Goal: Task Accomplishment & Management: Complete application form

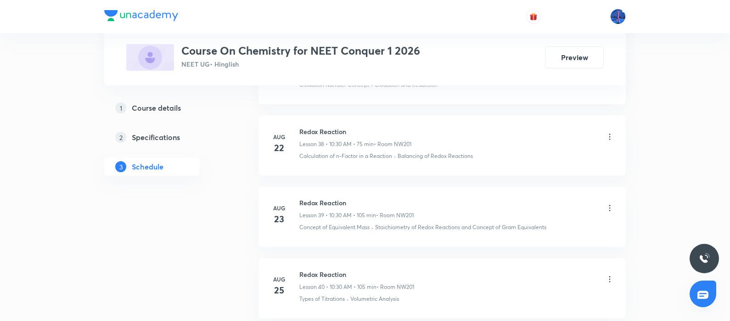
scroll to position [3311, 0]
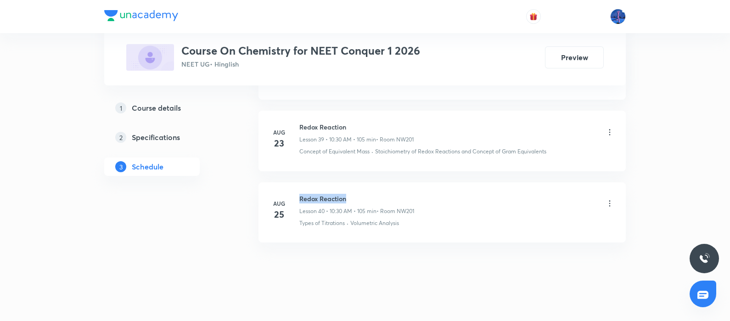
drag, startPoint x: 299, startPoint y: 189, endPoint x: 362, endPoint y: 188, distance: 62.9
click at [362, 194] on h6 "Redox Reaction" at bounding box center [356, 199] width 115 height 10
copy h6 "Redox Reaction"
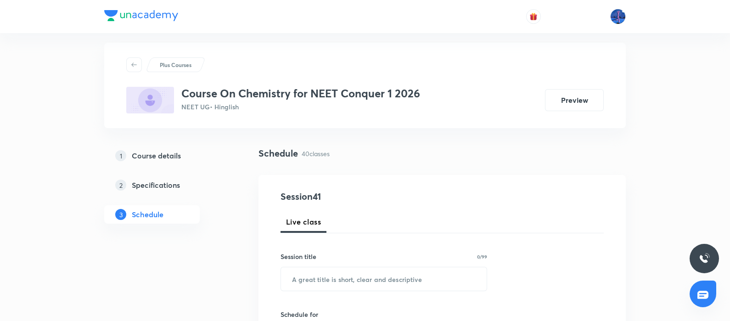
scroll to position [52, 0]
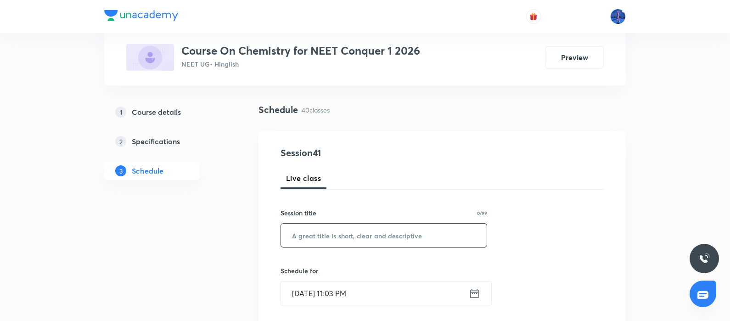
click at [349, 227] on input "text" at bounding box center [384, 235] width 206 height 23
paste input "Redox Reaction"
type input "Redox Reaction"
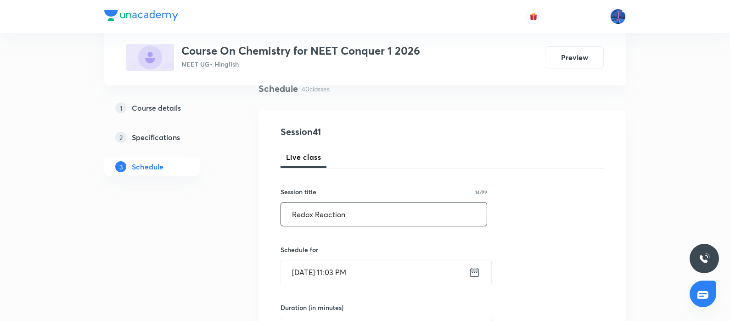
scroll to position [74, 0]
click at [397, 267] on input "Sep 4, 2025, 11:03 PM" at bounding box center [375, 271] width 188 height 23
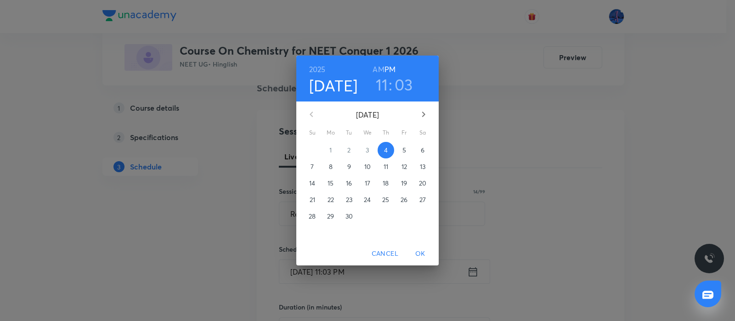
click at [404, 148] on p "5" at bounding box center [404, 150] width 4 height 9
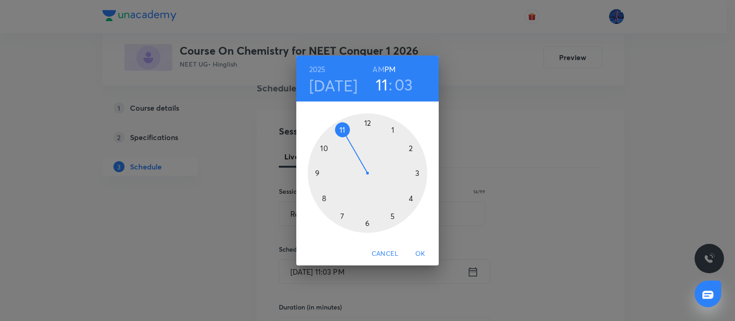
click at [379, 70] on h6 "AM" at bounding box center [377, 69] width 11 height 13
click at [325, 147] on div at bounding box center [367, 172] width 119 height 119
click at [366, 221] on div at bounding box center [367, 172] width 119 height 119
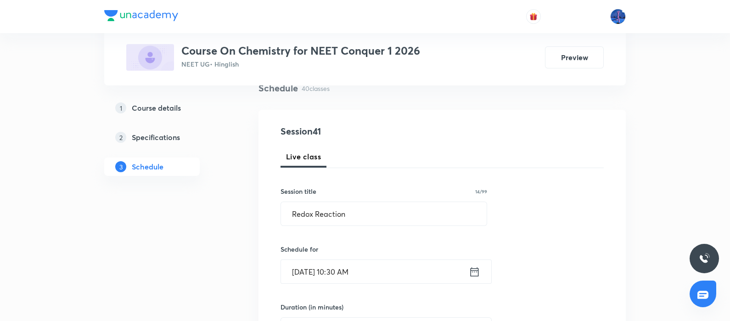
scroll to position [139, 0]
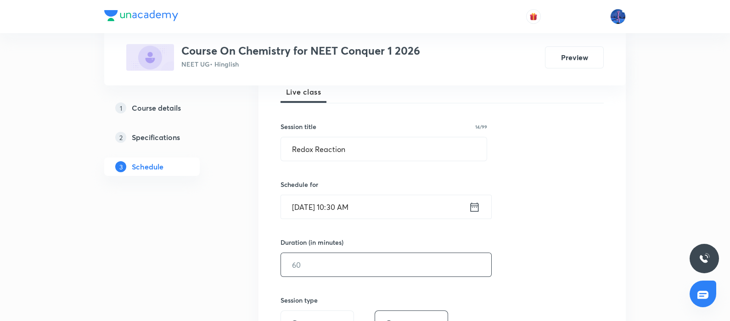
click at [365, 265] on input "text" at bounding box center [386, 264] width 210 height 23
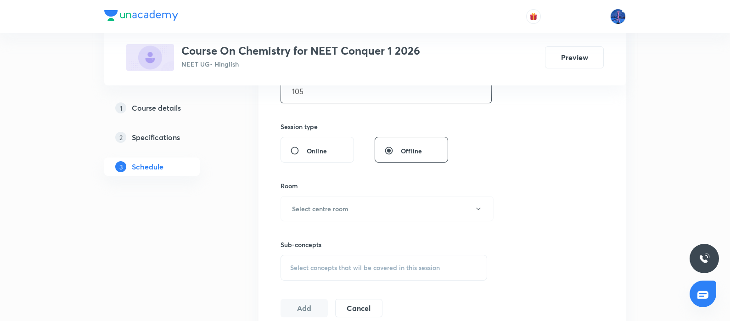
scroll to position [313, 0]
type input "105"
click at [365, 205] on button "Select centre room" at bounding box center [387, 208] width 213 height 25
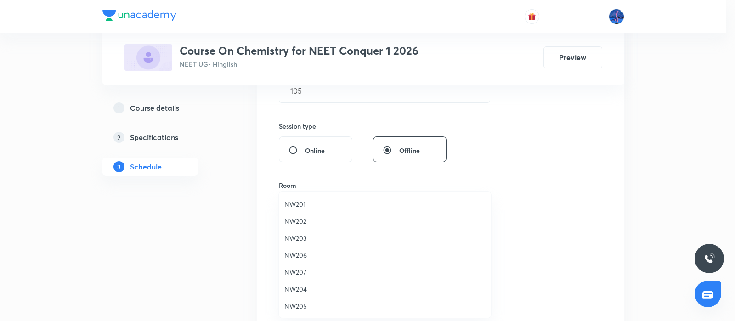
click at [310, 203] on span "NW201" at bounding box center [384, 204] width 201 height 10
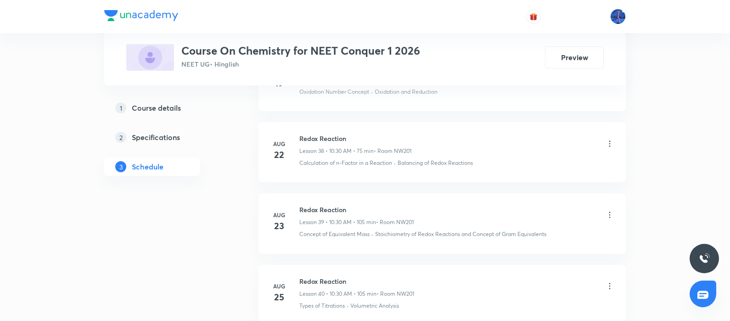
scroll to position [3311, 0]
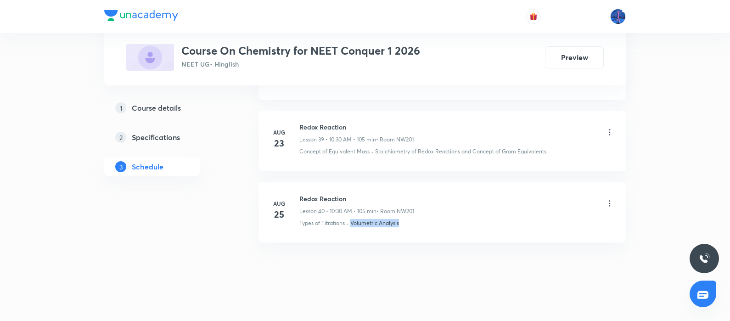
drag, startPoint x: 419, startPoint y: 221, endPoint x: 352, endPoint y: 224, distance: 67.1
click at [352, 224] on li "Aug 25 Redox Reaction Lesson 40 • 10:30 AM • 105 min • Room NW201 Types of Titr…" at bounding box center [442, 212] width 367 height 60
copy p "Volumetric Analysis"
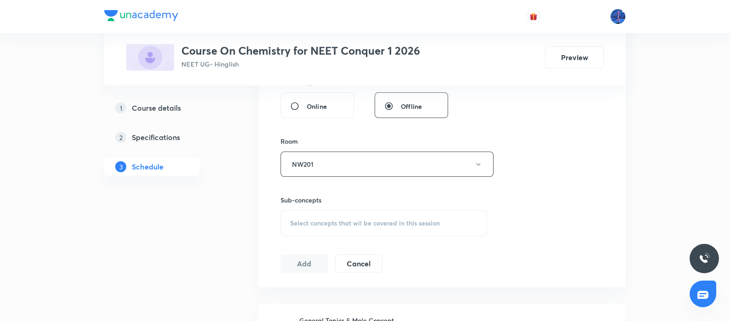
scroll to position [348, 0]
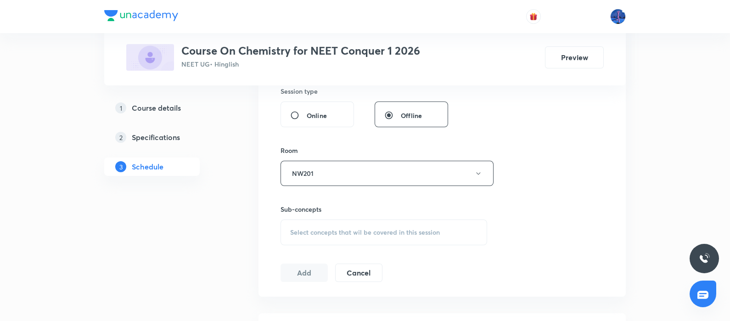
click at [383, 225] on div "Select concepts that wil be covered in this session" at bounding box center [384, 233] width 207 height 26
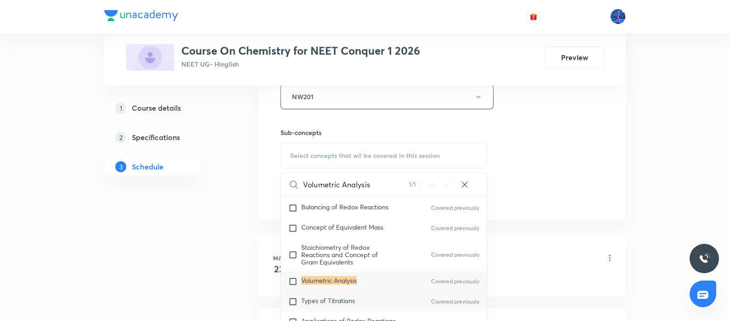
scroll to position [3517, 0]
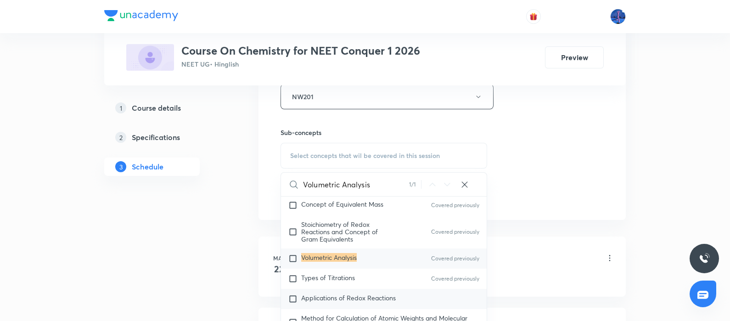
type input "Volumetric Analysis"
click at [360, 289] on div "Applications of Redox Reactions" at bounding box center [384, 299] width 206 height 20
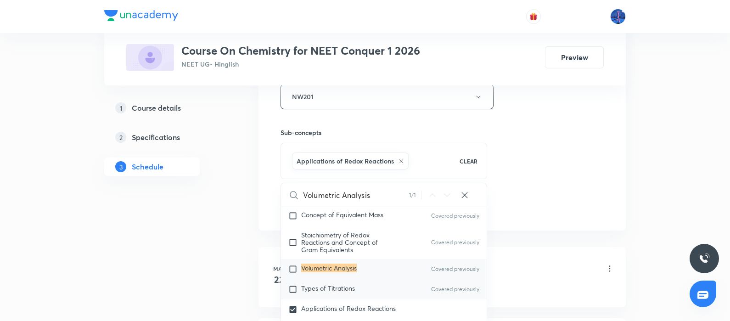
scroll to position [3531, 0]
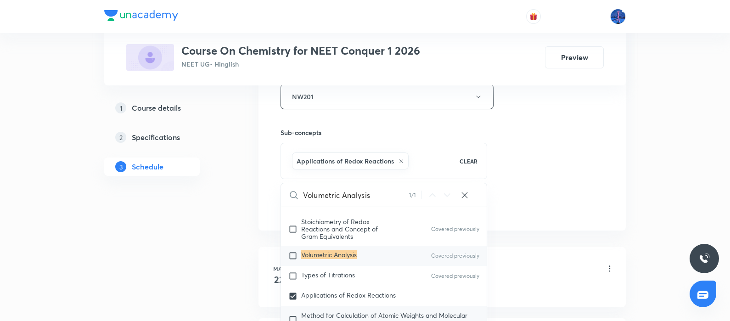
click at [344, 311] on span "Method for Calculation of Atomic Weights and Molecular Weights" at bounding box center [384, 319] width 166 height 16
checkbox input "true"
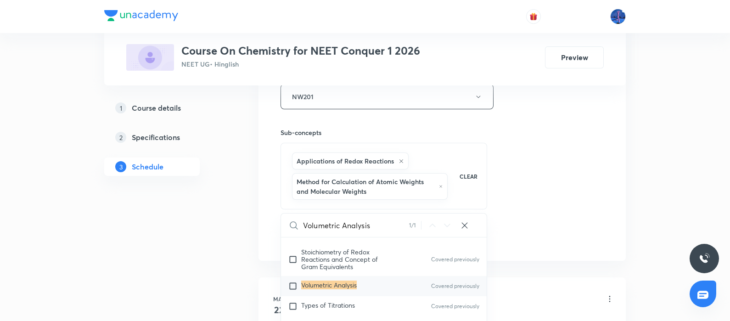
click at [507, 198] on div "Session 41 Live class Session title 14/99 Redox Reaction ​ Schedule for Sep 5, …" at bounding box center [442, 10] width 323 height 472
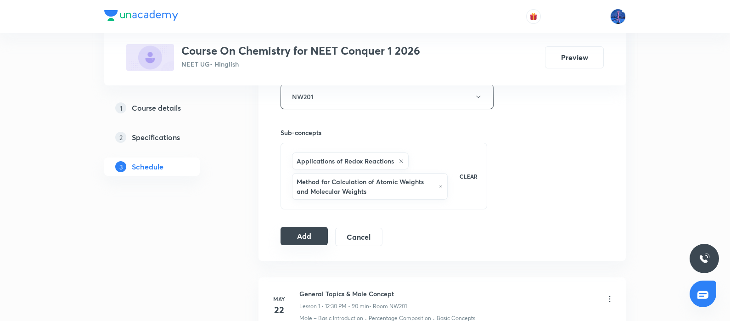
click at [311, 233] on button "Add" at bounding box center [304, 236] width 47 height 18
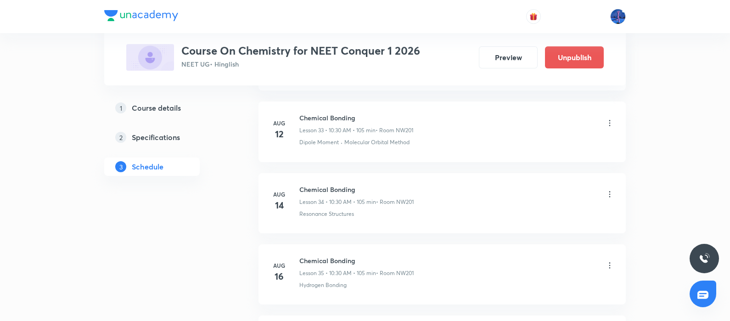
scroll to position [2961, 0]
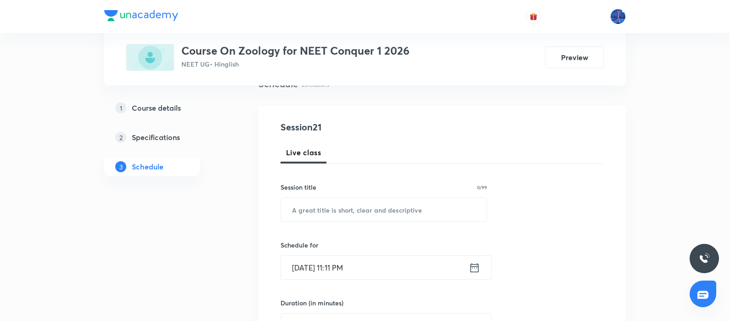
scroll to position [79, 0]
click at [386, 211] on input "text" at bounding box center [384, 208] width 206 height 23
paste input "Body Fluids and Circulation - NCERT Chapter (PDF)"
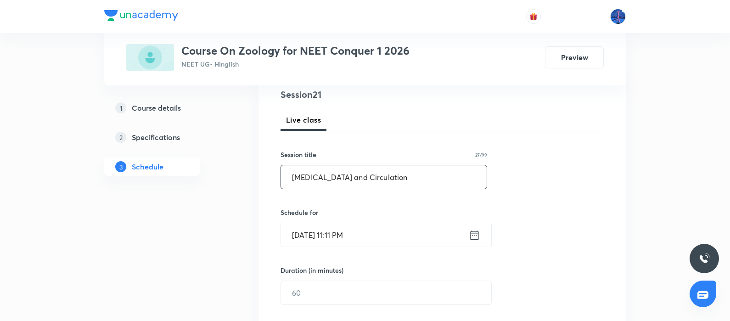
scroll to position [126, 0]
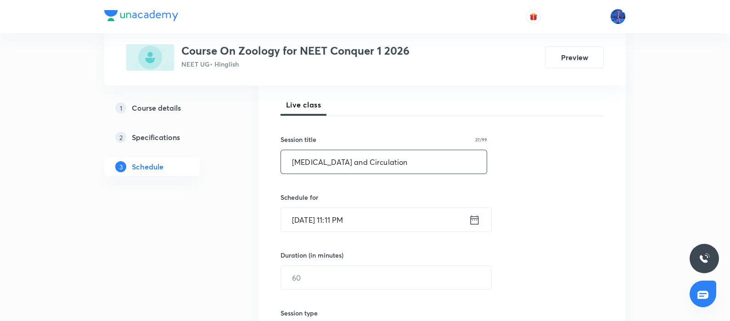
type input "Body Fluids and Circulation"
click at [410, 214] on input "Sep 4, 2025, 11:11 PM" at bounding box center [375, 219] width 188 height 23
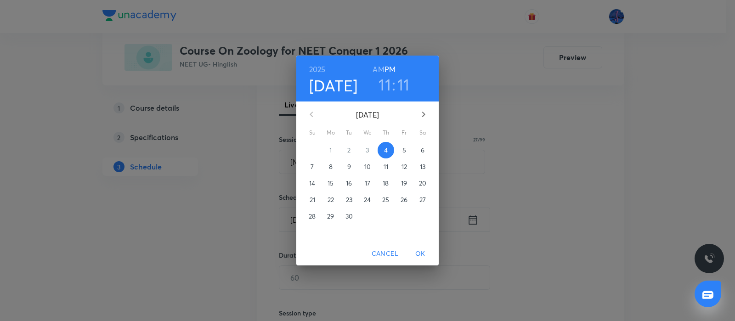
click at [400, 149] on span "5" at bounding box center [404, 150] width 17 height 9
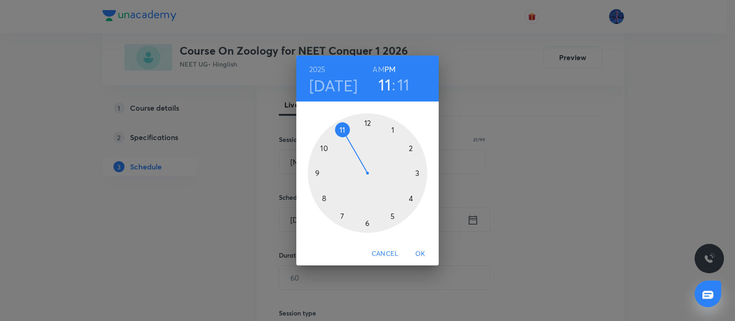
click at [367, 124] on div at bounding box center [367, 172] width 119 height 119
click at [367, 221] on div at bounding box center [367, 172] width 119 height 119
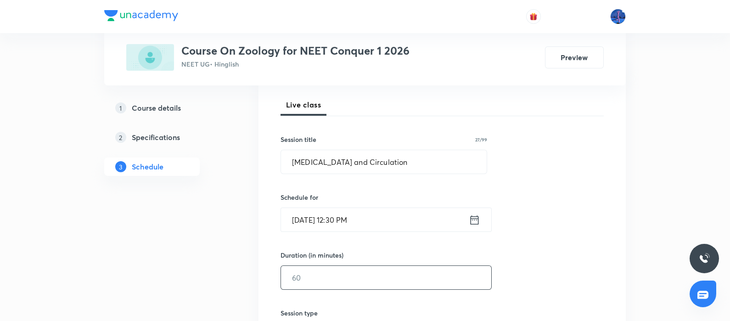
click at [343, 281] on input "text" at bounding box center [386, 277] width 210 height 23
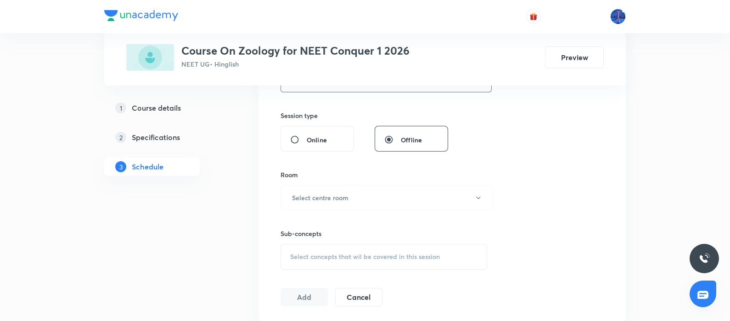
scroll to position [324, 0]
type input "105"
click at [411, 199] on button "Select centre room" at bounding box center [387, 197] width 213 height 25
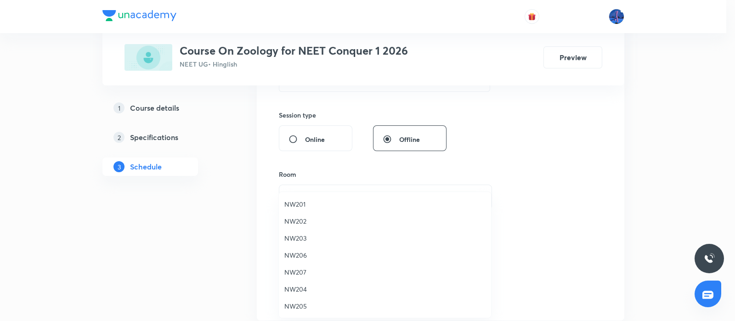
click at [301, 203] on span "NW201" at bounding box center [384, 204] width 201 height 10
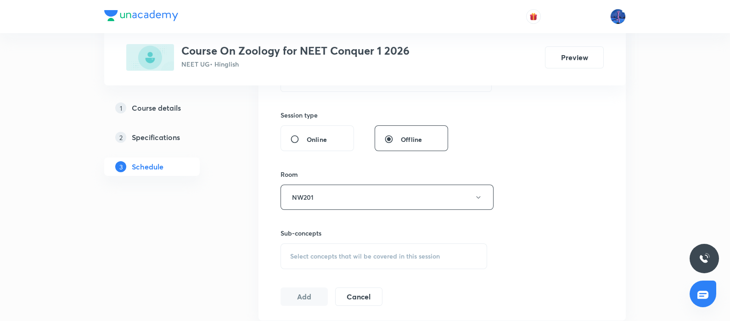
scroll to position [361, 0]
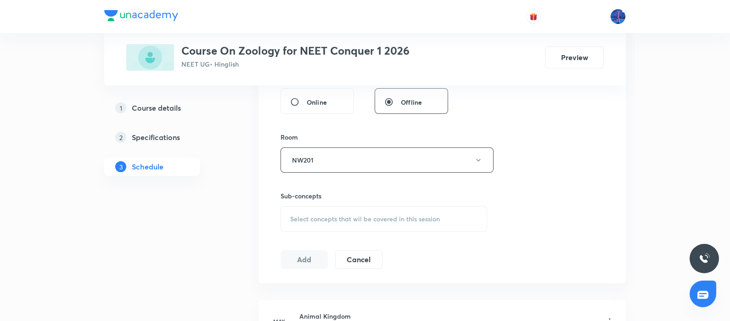
click at [358, 228] on div "Select concepts that wil be covered in this session" at bounding box center [384, 219] width 207 height 26
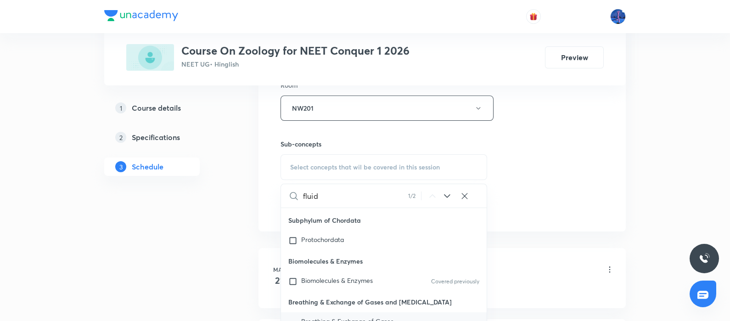
scroll to position [414, 0]
type input "fluid"
click at [450, 193] on icon at bounding box center [447, 195] width 11 height 11
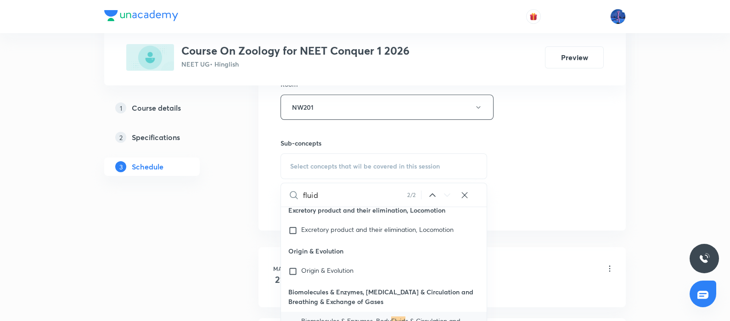
scroll to position [16877, 0]
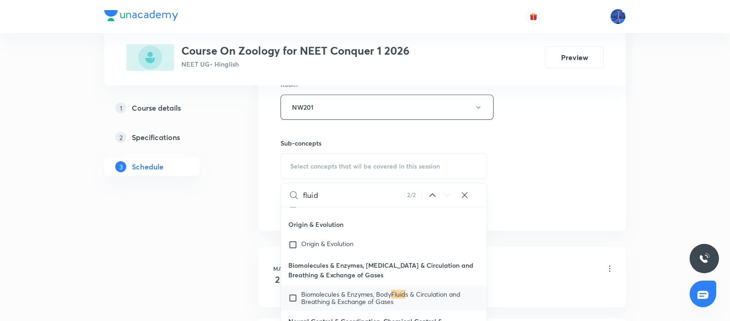
click at [316, 298] on span "Biomolecules & Enzymes, Body" at bounding box center [346, 294] width 90 height 9
checkbox input "true"
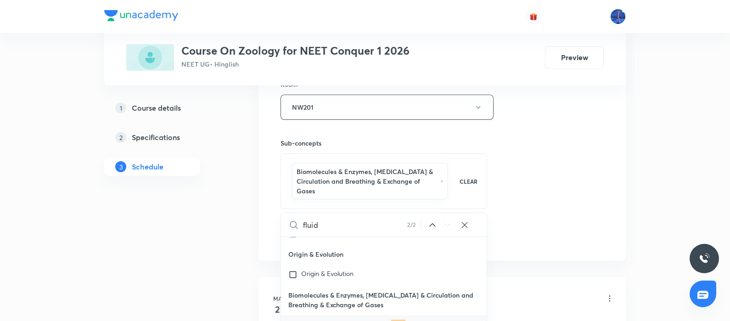
click at [521, 168] on div "Session 21 Live class Session title 27/99 Body Fluids and Circulation ​ Schedul…" at bounding box center [442, 15] width 323 height 461
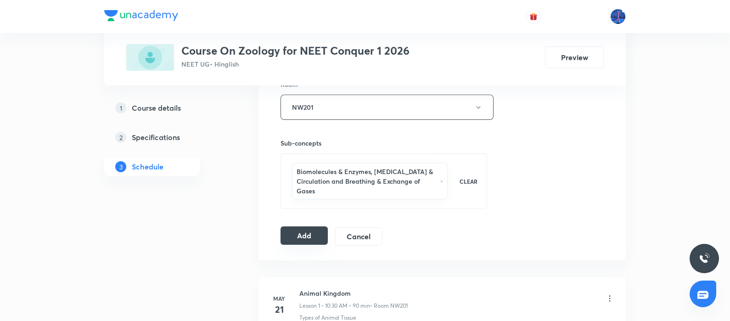
click at [308, 233] on button "Add" at bounding box center [304, 235] width 47 height 18
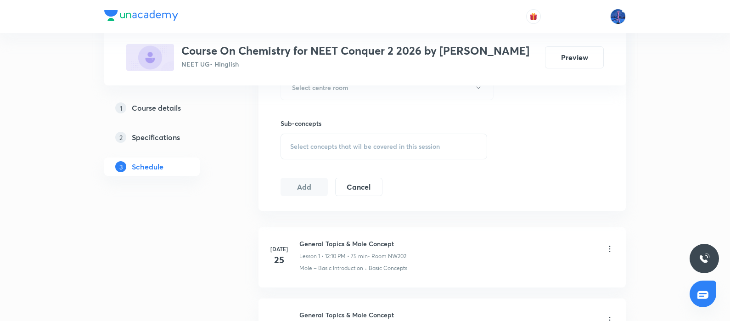
scroll to position [438, 0]
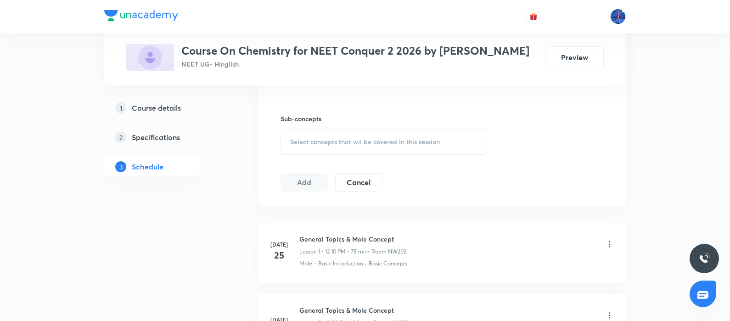
click at [344, 146] on div "Select concepts that wil be covered in this session" at bounding box center [384, 142] width 207 height 26
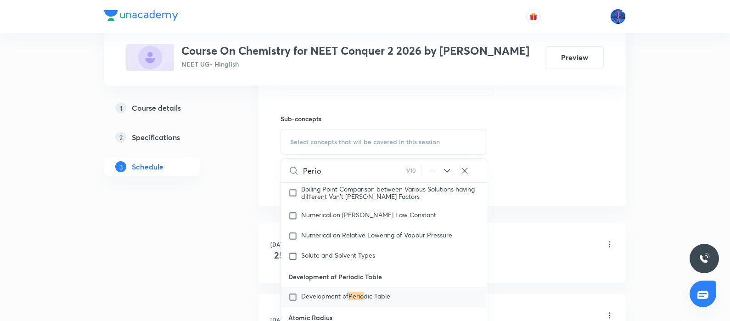
scroll to position [9670, 0]
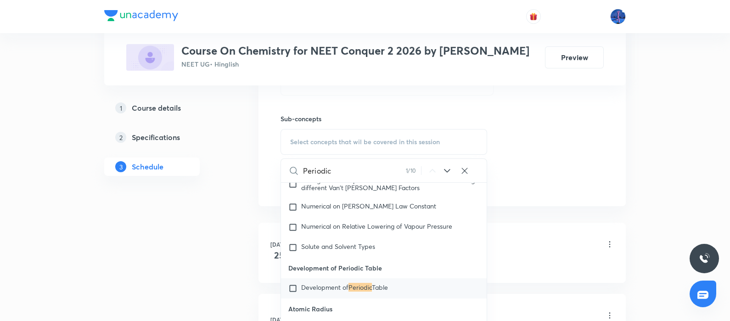
type input "Periodic"
click at [448, 168] on icon at bounding box center [447, 170] width 11 height 11
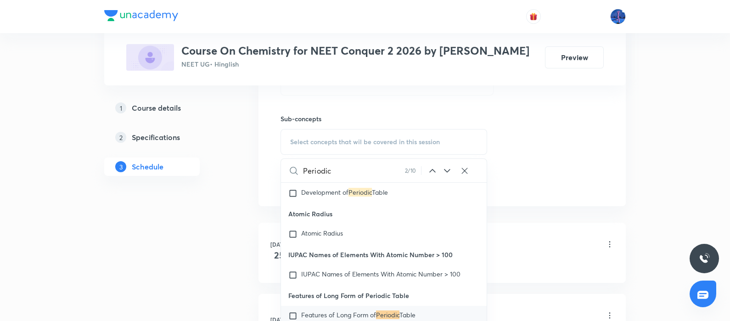
scroll to position [9793, 0]
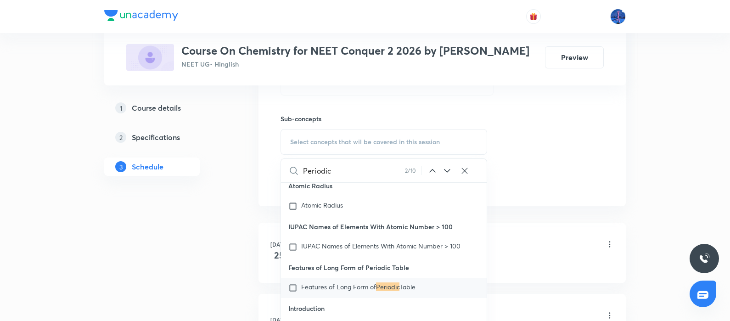
click at [448, 168] on icon at bounding box center [447, 170] width 11 height 11
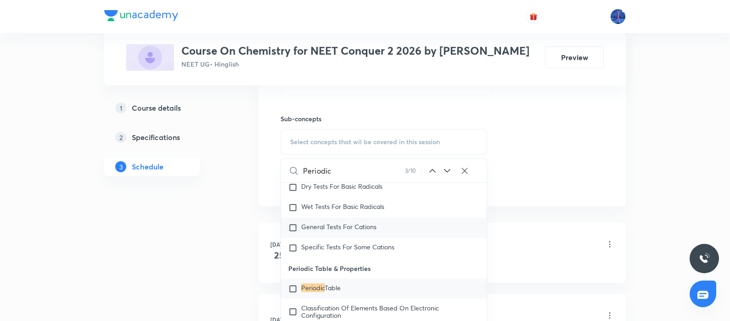
scroll to position [10633, 0]
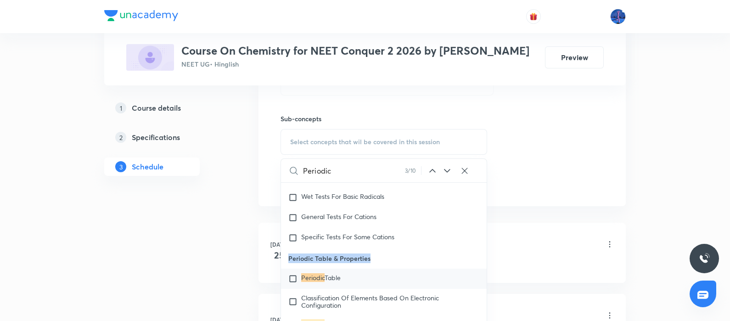
drag, startPoint x: 289, startPoint y: 270, endPoint x: 377, endPoint y: 268, distance: 87.7
click at [377, 268] on p "Periodic Table & Properties" at bounding box center [384, 258] width 206 height 21
copy p "Periodic Table & Properties"
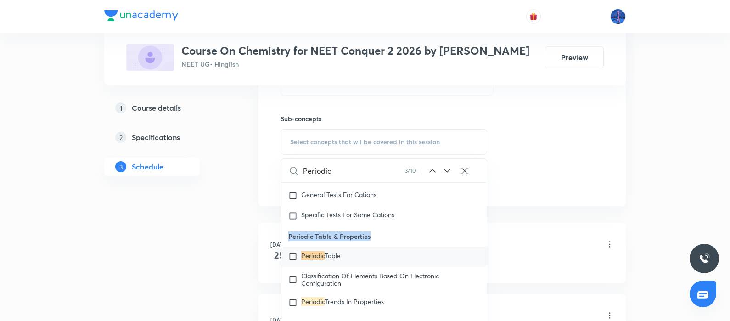
scroll to position [10657, 0]
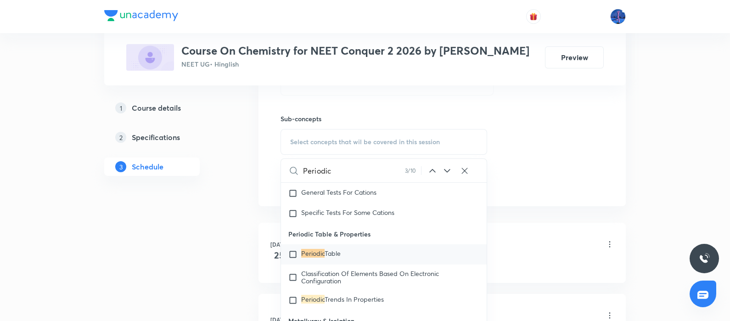
click at [319, 258] on mark "Periodic" at bounding box center [312, 253] width 23 height 9
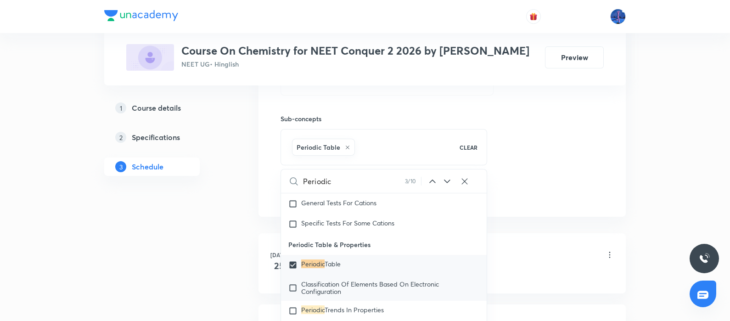
click at [327, 295] on span "Classification Of Elements Based On Electronic Configuration" at bounding box center [370, 288] width 138 height 16
checkbox input "true"
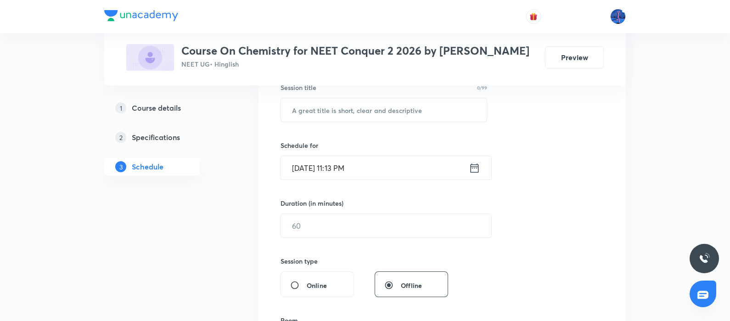
scroll to position [174, 0]
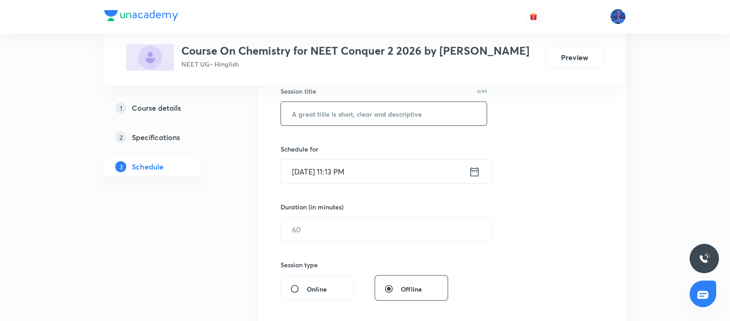
click at [377, 116] on input "text" at bounding box center [384, 113] width 206 height 23
paste input "Periodic Table & Properties"
type input "Periodic Table & Properties"
click at [400, 175] on input "Sep 4, 2025, 11:13 PM" at bounding box center [375, 171] width 188 height 23
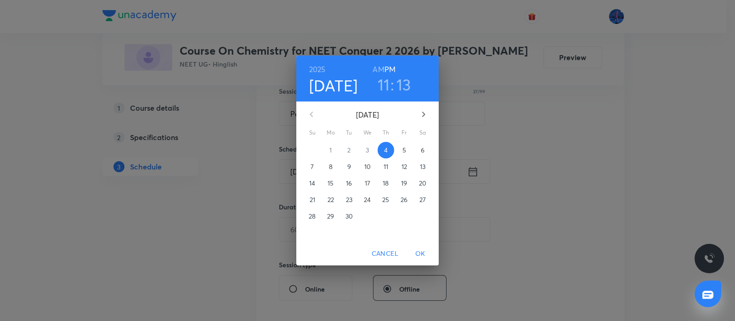
click at [402, 150] on p "5" at bounding box center [404, 150] width 4 height 9
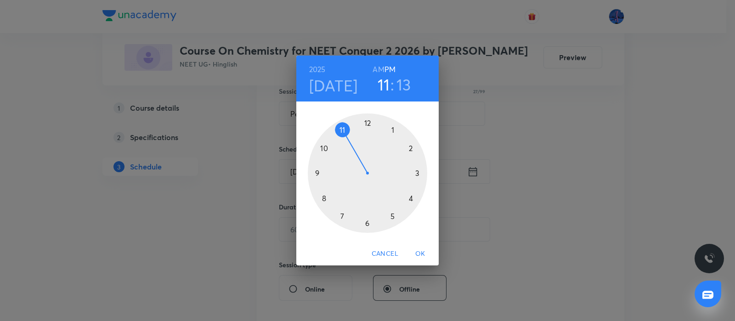
click at [375, 68] on h6 "AM" at bounding box center [377, 69] width 11 height 13
click at [324, 148] on div at bounding box center [367, 172] width 119 height 119
click at [367, 223] on div at bounding box center [367, 172] width 119 height 119
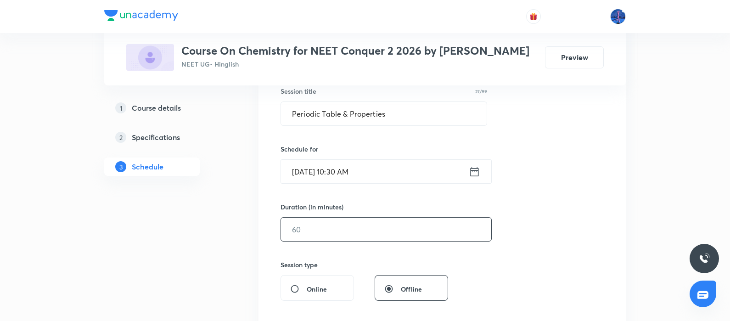
click at [353, 228] on input "text" at bounding box center [386, 229] width 210 height 23
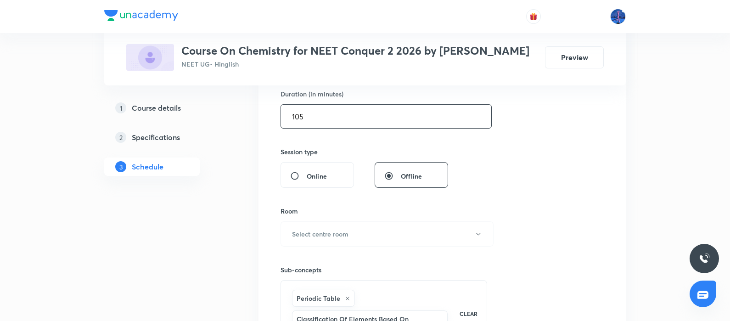
scroll to position [352, 0]
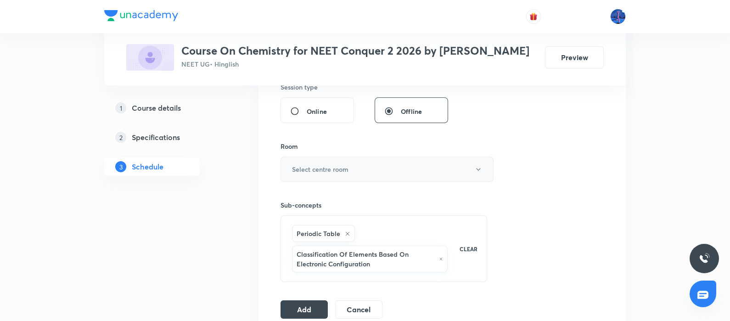
type input "105"
click at [361, 169] on button "Select centre room" at bounding box center [387, 169] width 213 height 25
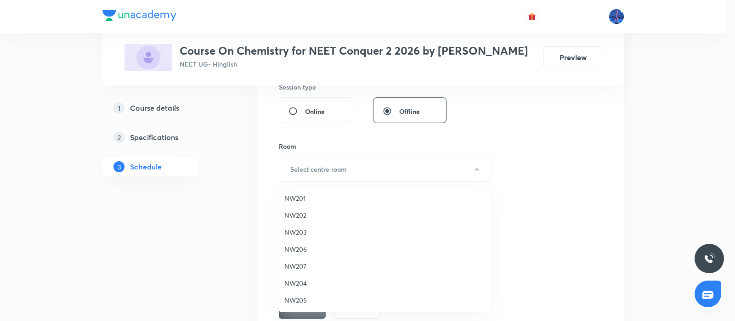
click at [295, 212] on span "NW202" at bounding box center [384, 215] width 201 height 10
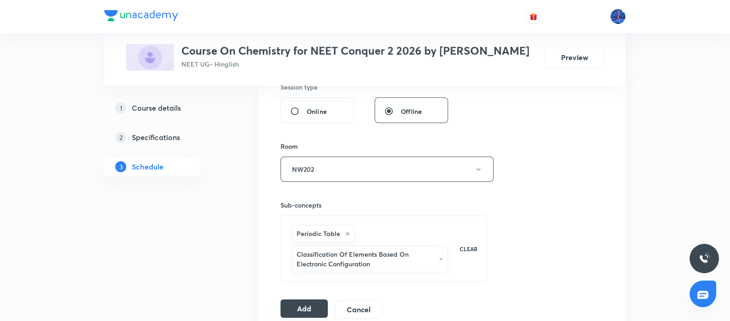
click at [304, 305] on button "Add" at bounding box center [304, 308] width 47 height 18
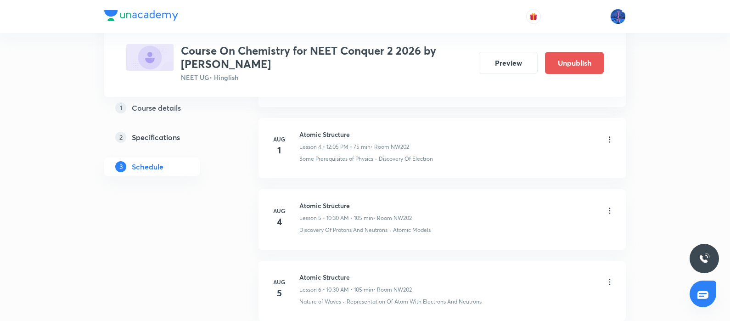
scroll to position [733, 0]
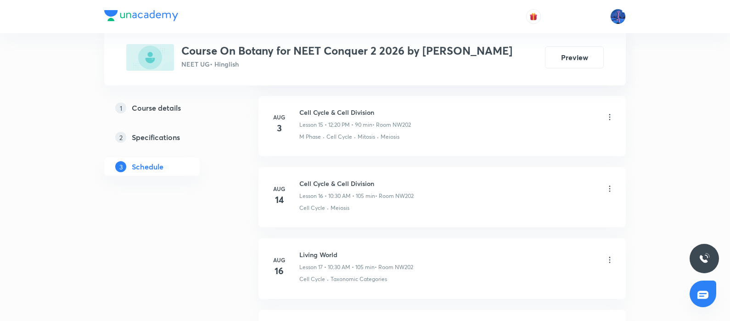
scroll to position [1765, 0]
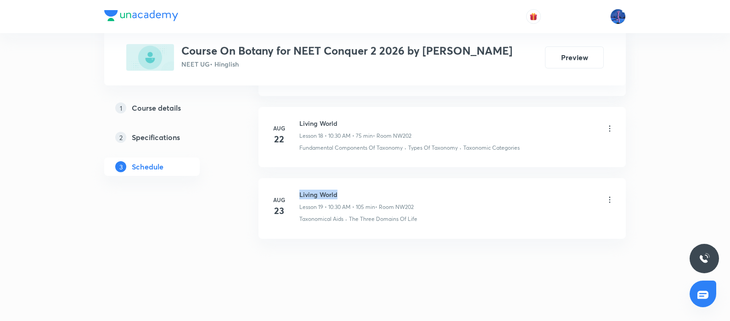
drag, startPoint x: 299, startPoint y: 191, endPoint x: 371, endPoint y: 185, distance: 71.4
click at [371, 185] on li "Aug 23 Living World Lesson 19 • 10:30 AM • 105 min • Room NW202 Taxonomical Aid…" at bounding box center [442, 208] width 367 height 60
copy h6 "Living World"
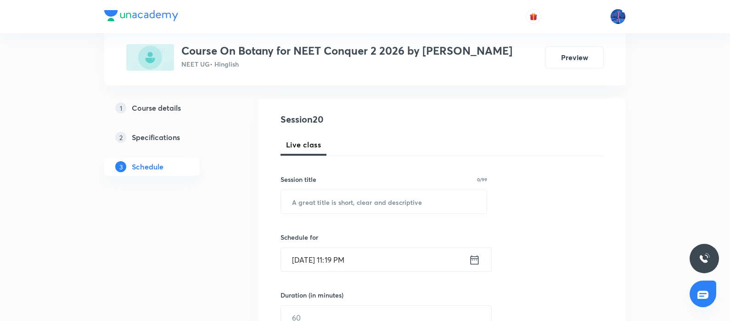
scroll to position [87, 0]
click at [340, 193] on input "text" at bounding box center [384, 200] width 206 height 23
paste input "Living World"
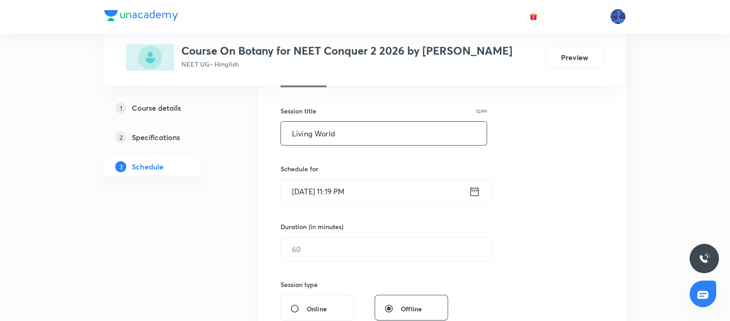
scroll to position [155, 0]
type input "Living World"
click at [388, 186] on input "Sep 4, 2025, 11:19 PM" at bounding box center [375, 190] width 188 height 23
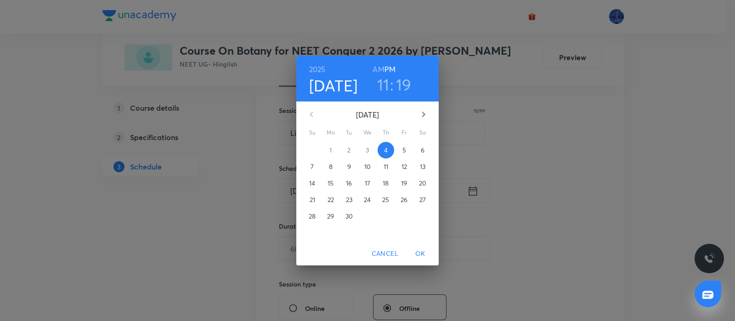
click at [406, 149] on span "5" at bounding box center [404, 150] width 17 height 9
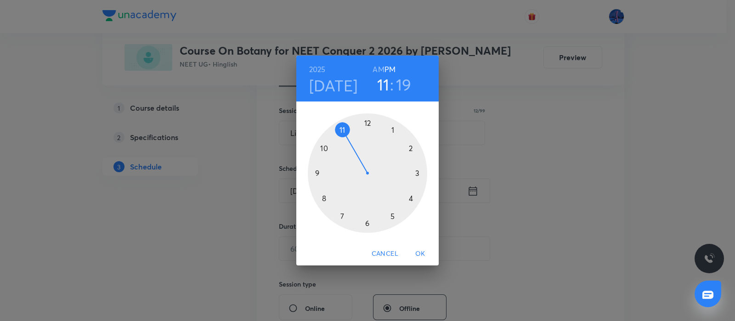
click at [368, 120] on div at bounding box center [367, 172] width 119 height 119
click at [367, 222] on div at bounding box center [367, 172] width 119 height 119
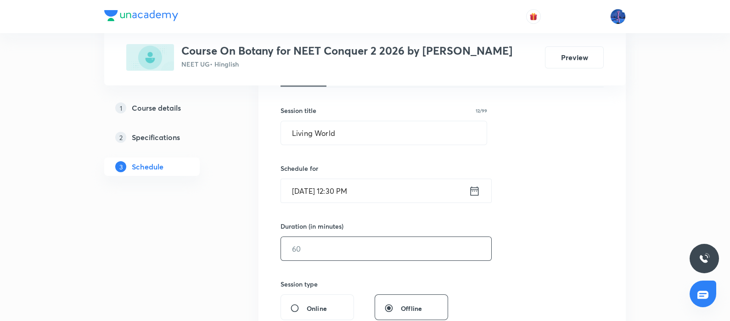
click at [342, 247] on input "text" at bounding box center [386, 248] width 210 height 23
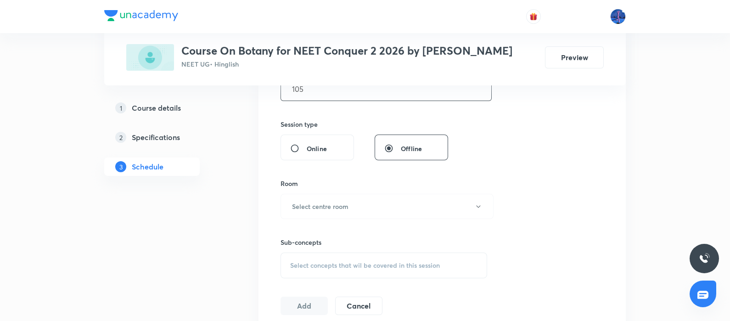
scroll to position [328, 0]
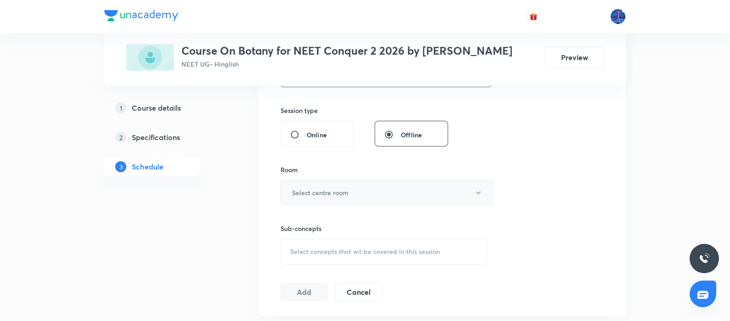
type input "105"
click at [396, 196] on button "Select centre room" at bounding box center [387, 192] width 213 height 25
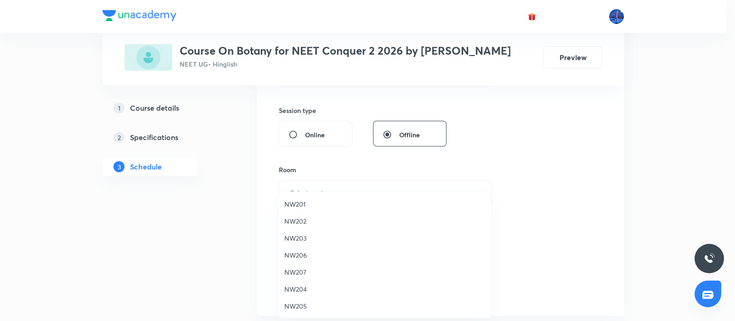
click at [308, 221] on span "NW202" at bounding box center [384, 221] width 201 height 10
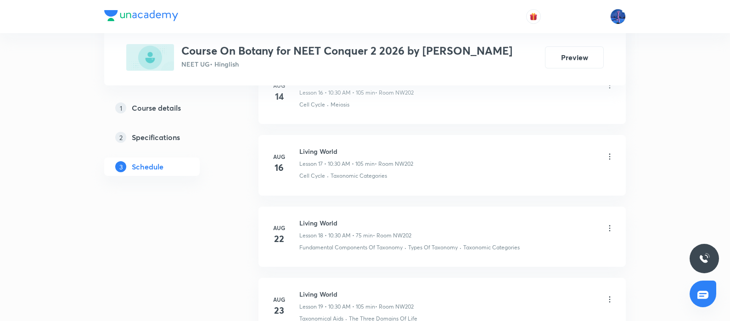
scroll to position [1765, 0]
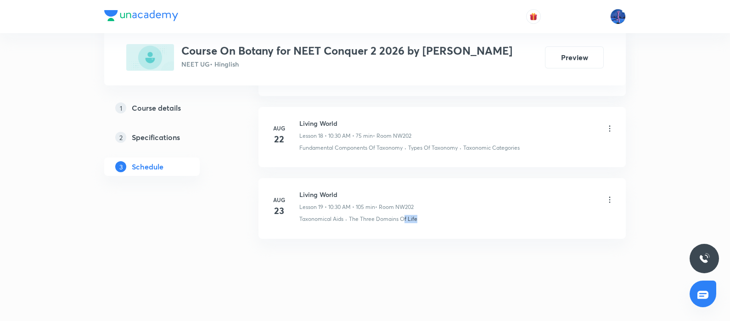
drag, startPoint x: 427, startPoint y: 218, endPoint x: 402, endPoint y: 219, distance: 24.8
click at [402, 219] on div "Taxonomical Aids · The Three Domains Of Life" at bounding box center [456, 219] width 315 height 8
click at [302, 221] on li "Aug 23 Living World Lesson 19 • 10:30 AM • 105 min • Room NW202 Taxonomical Aid…" at bounding box center [442, 208] width 367 height 60
drag, startPoint x: 299, startPoint y: 220, endPoint x: 345, endPoint y: 225, distance: 47.1
click at [345, 225] on li "Aug 23 Living World Lesson 19 • 10:30 AM • 105 min • Room NW202 Taxonomical Aid…" at bounding box center [442, 208] width 367 height 60
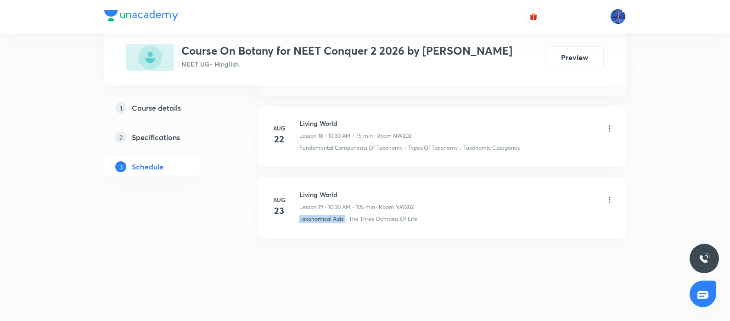
copy p "Taxonomical Aids"
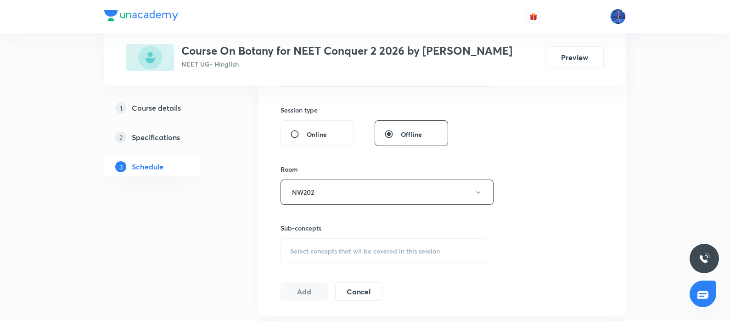
scroll to position [352, 0]
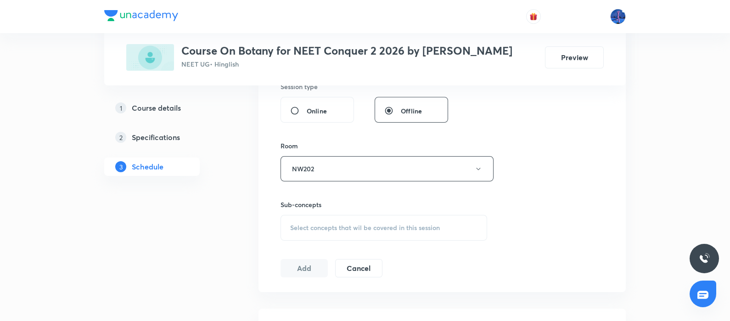
click at [362, 226] on span "Select concepts that wil be covered in this session" at bounding box center [365, 227] width 150 height 7
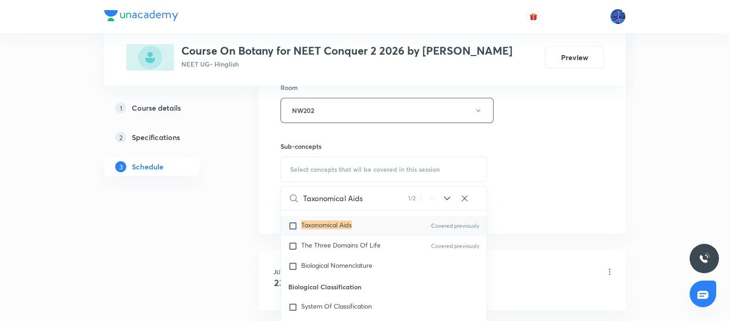
scroll to position [145, 0]
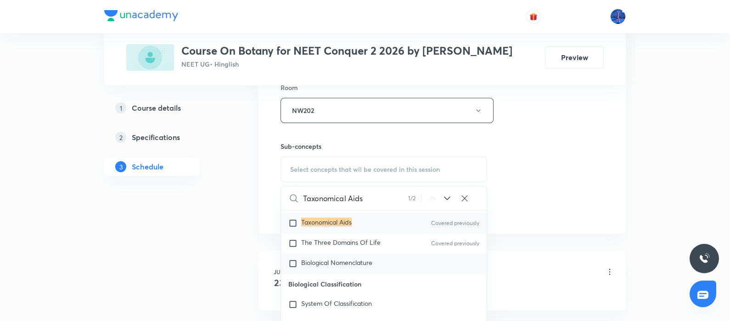
type input "Taxonomical Aids"
click at [357, 260] on span "Biological Nomenclature" at bounding box center [336, 262] width 71 height 9
checkbox input "true"
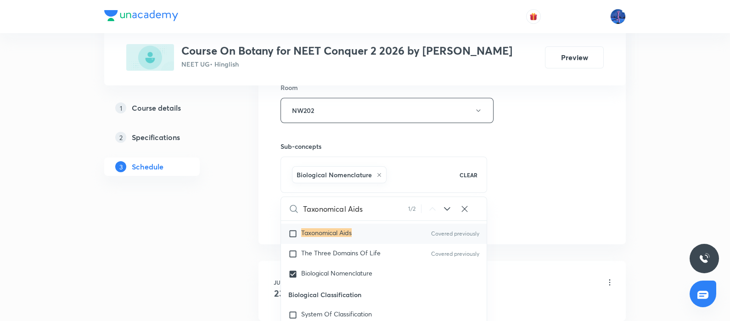
click at [535, 194] on div "Session 20 Live class Session title 12/99 Living World ​ Schedule for Sep 5, 20…" at bounding box center [442, 9] width 323 height 442
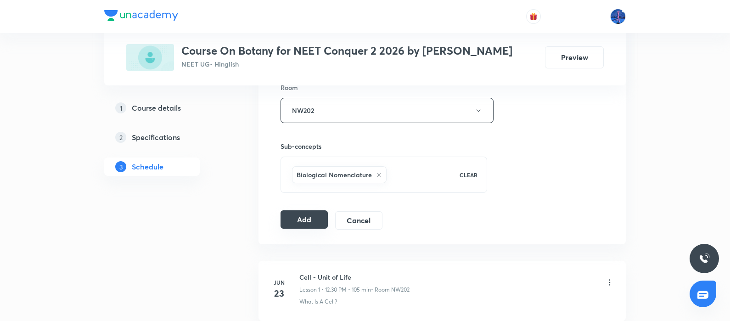
click at [305, 215] on button "Add" at bounding box center [304, 219] width 47 height 18
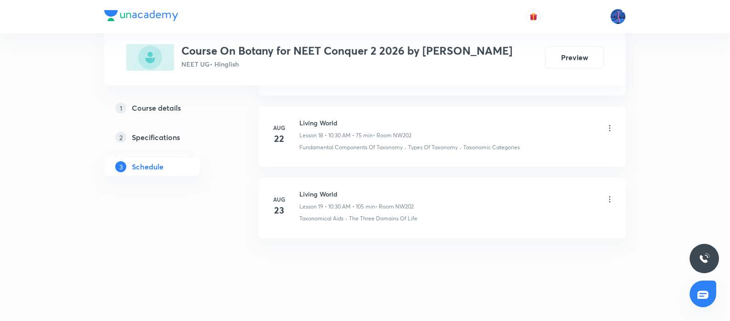
scroll to position [1426, 0]
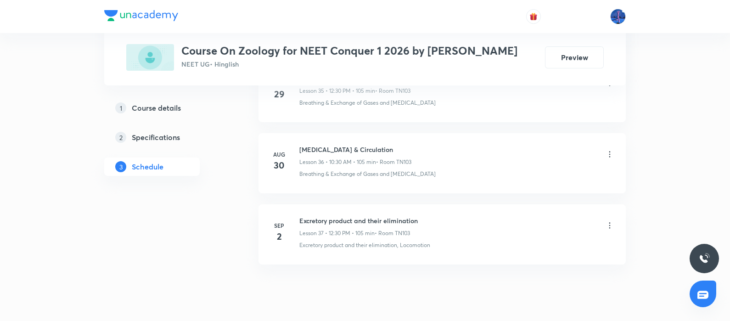
scroll to position [3051, 0]
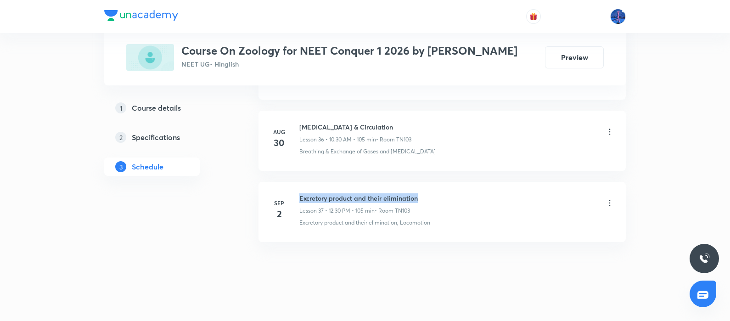
drag, startPoint x: 299, startPoint y: 191, endPoint x: 432, endPoint y: 189, distance: 132.7
click at [432, 193] on div "Excretory product and their elimination Lesson 37 • 12:30 PM • 105 min • Room T…" at bounding box center [456, 204] width 315 height 22
copy h6 "Excretory product and their elimination"
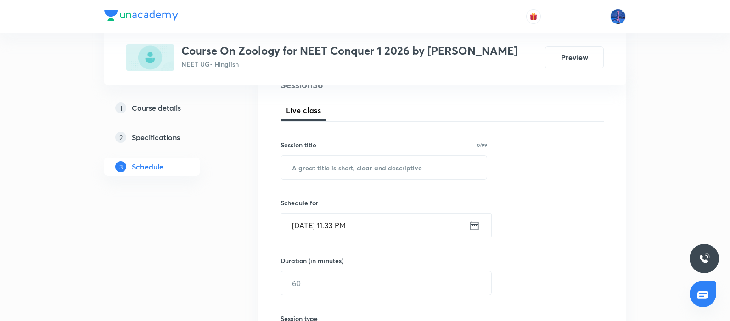
scroll to position [122, 0]
click at [410, 171] on input "text" at bounding box center [384, 165] width 206 height 23
paste input "Excretory product and their elimination"
type input "Excretory product and their elimination"
click at [397, 225] on input "[DATE] 11:33 PM" at bounding box center [375, 223] width 188 height 23
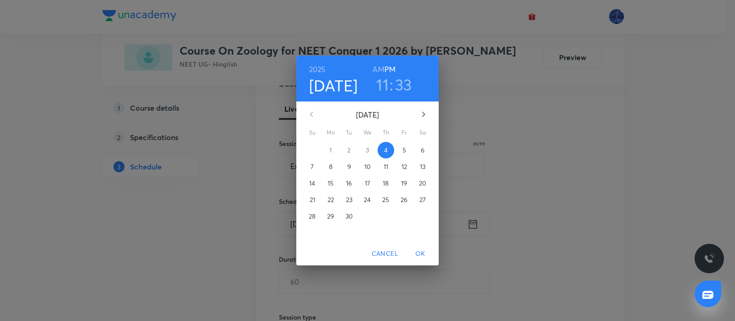
click at [401, 148] on span "5" at bounding box center [404, 150] width 17 height 9
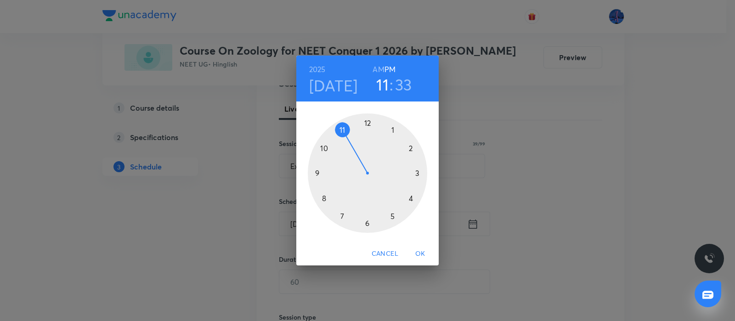
click at [377, 68] on h6 "AM" at bounding box center [377, 69] width 11 height 13
click at [324, 148] on div at bounding box center [367, 172] width 119 height 119
click at [367, 223] on div at bounding box center [367, 172] width 119 height 119
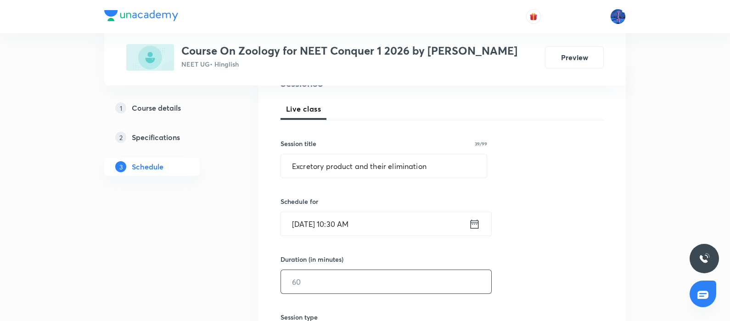
click at [335, 281] on input "text" at bounding box center [386, 281] width 210 height 23
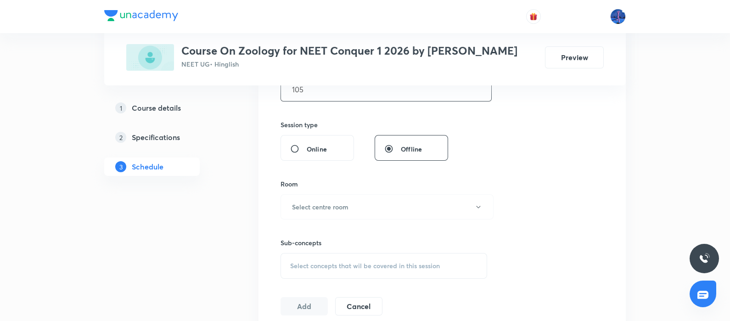
scroll to position [315, 0]
type input "105"
click at [390, 205] on button "Select centre room" at bounding box center [387, 206] width 213 height 25
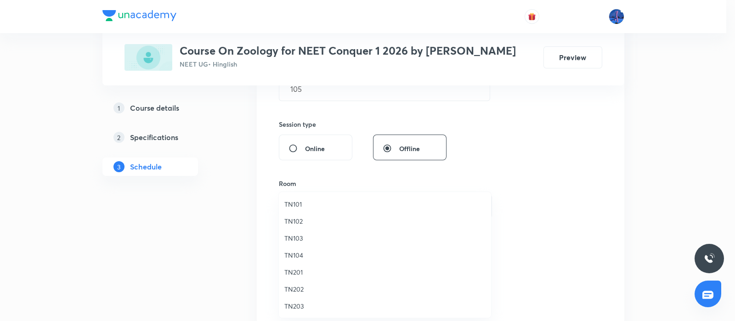
click at [305, 203] on span "TN101" at bounding box center [384, 204] width 201 height 10
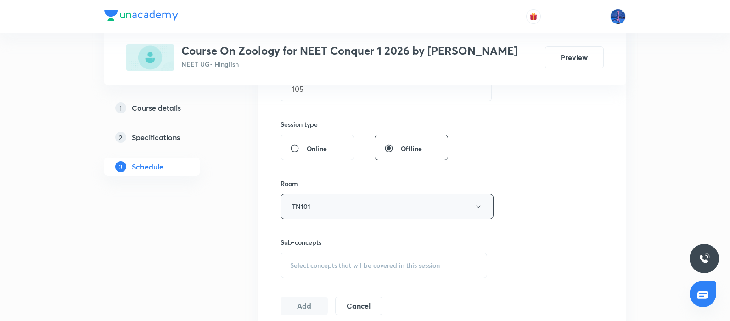
click at [352, 204] on button "TN101" at bounding box center [387, 206] width 213 height 25
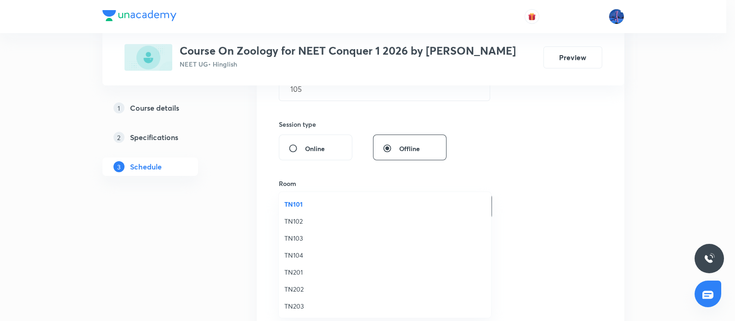
click at [293, 239] on span "TN103" at bounding box center [384, 238] width 201 height 10
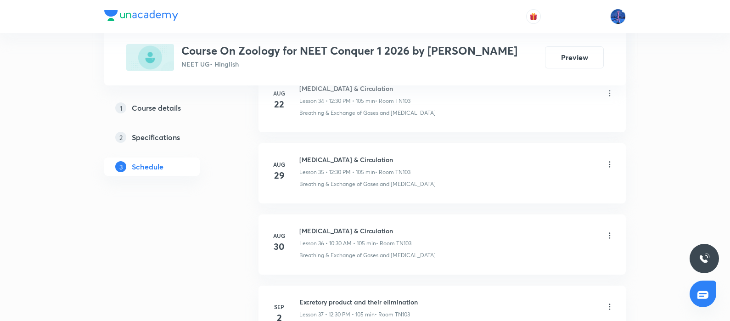
scroll to position [3051, 0]
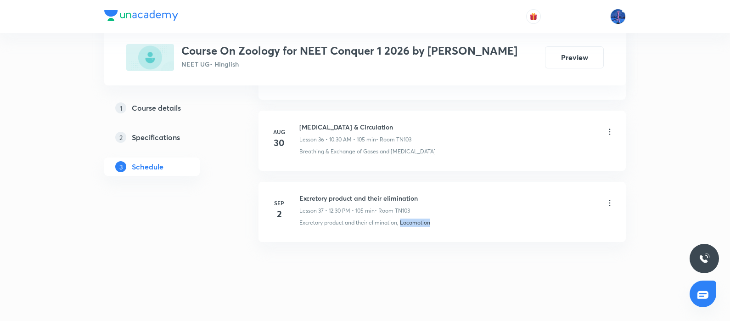
drag, startPoint x: 443, startPoint y: 218, endPoint x: 401, endPoint y: 221, distance: 41.4
click at [401, 221] on li "[DATE] Excretory product and their elimination Lesson 37 • 12:30 PM • 105 min •…" at bounding box center [442, 212] width 367 height 60
copy p "Locomotion"
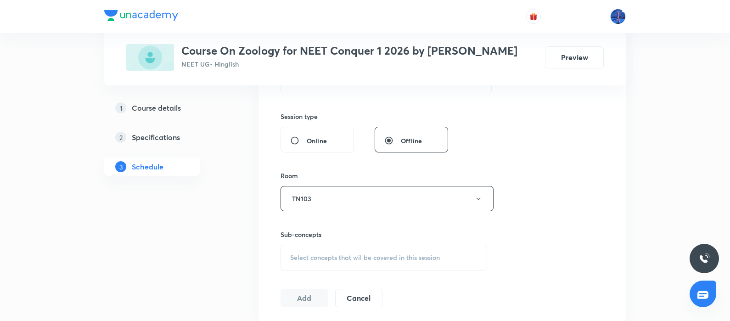
scroll to position [357, 0]
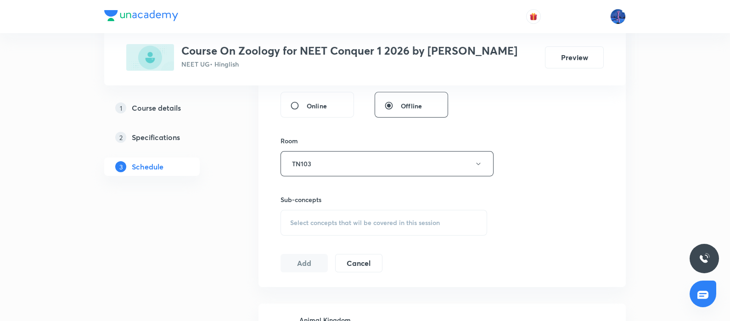
click at [390, 219] on span "Select concepts that wil be covered in this session" at bounding box center [365, 222] width 150 height 7
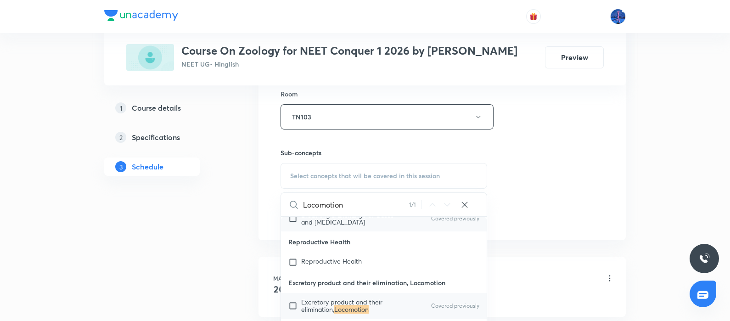
scroll to position [17029, 0]
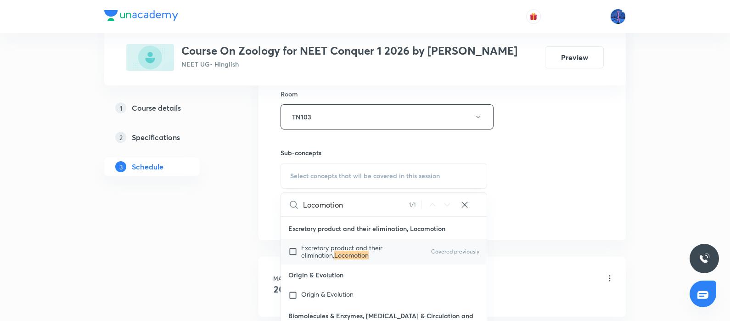
type input "Locomotion"
click at [309, 253] on span "Excretory product and their elimination," at bounding box center [341, 251] width 81 height 16
checkbox input "true"
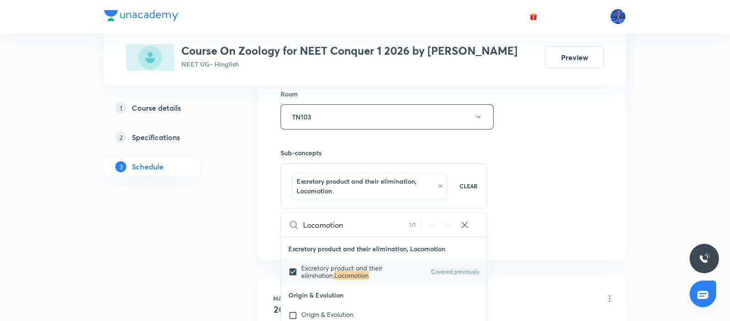
click at [518, 175] on div "Session 38 Live class Session title 39/99 Excretory product and their eliminati…" at bounding box center [442, 19] width 323 height 451
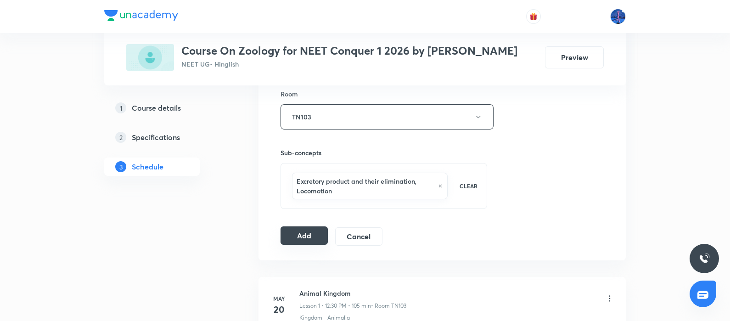
click at [305, 238] on button "Add" at bounding box center [304, 235] width 47 height 18
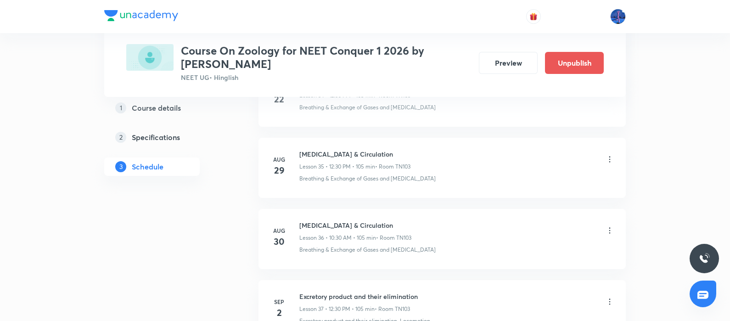
scroll to position [2712, 0]
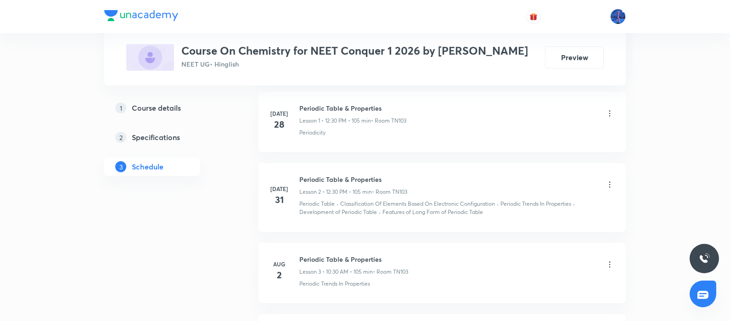
scroll to position [920, 0]
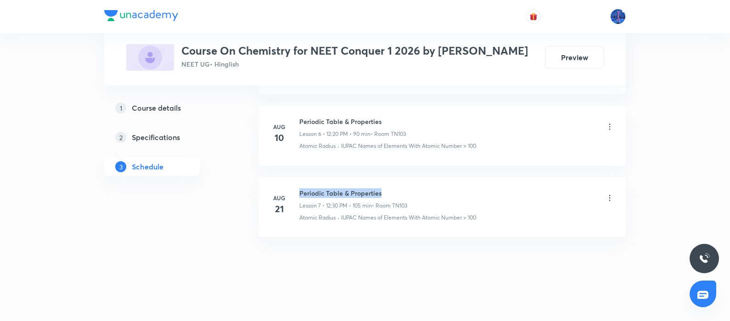
drag, startPoint x: 300, startPoint y: 189, endPoint x: 404, endPoint y: 181, distance: 104.1
click at [404, 181] on li "[DATE] Periodic Table & Properties Lesson 7 • 12:30 PM • 105 min • Room TN103 A…" at bounding box center [442, 207] width 367 height 60
copy h6 "Periodic Table & Properties"
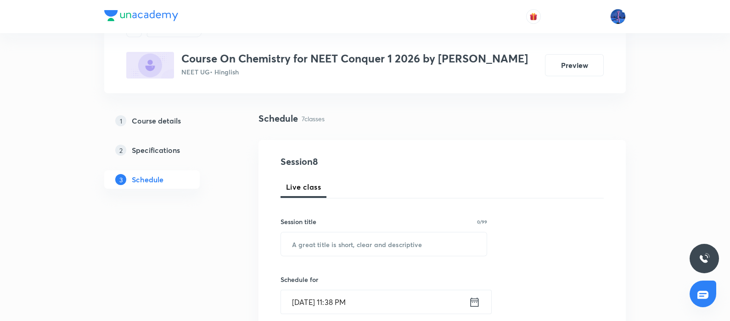
scroll to position [119, 0]
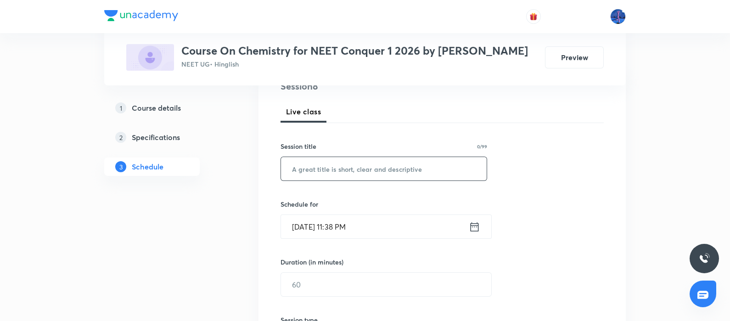
click at [395, 175] on input "text" at bounding box center [384, 168] width 206 height 23
paste input "Periodic Table & Properties"
type input "Periodic Table & Properties"
click at [404, 233] on input "[DATE] 11:38 PM" at bounding box center [375, 226] width 188 height 23
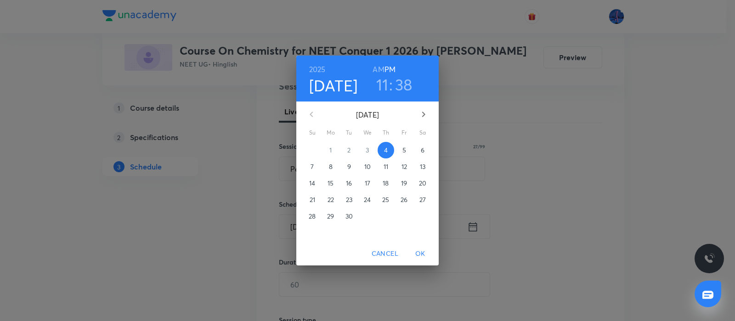
click at [404, 151] on p "5" at bounding box center [404, 150] width 4 height 9
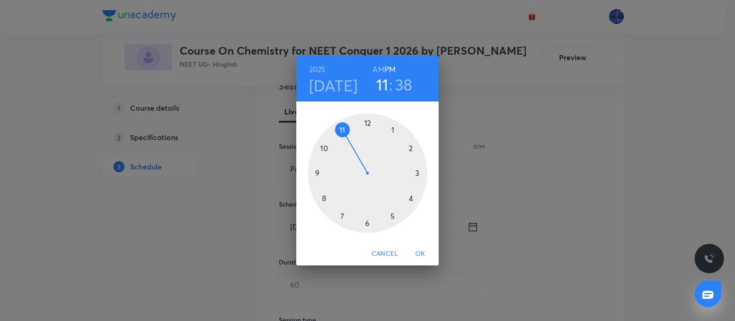
click at [367, 123] on div at bounding box center [367, 172] width 119 height 119
click at [369, 223] on div at bounding box center [367, 172] width 119 height 119
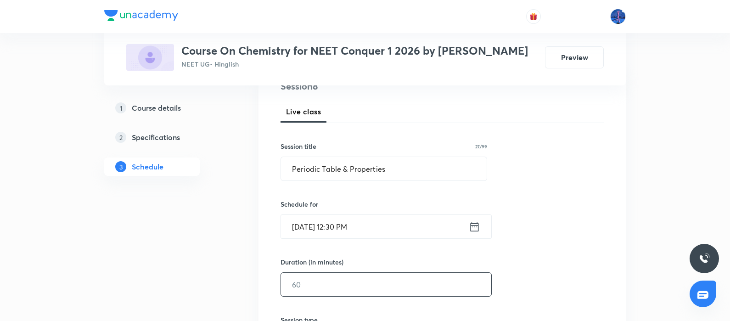
click at [328, 283] on input "text" at bounding box center [386, 284] width 210 height 23
type input "105"
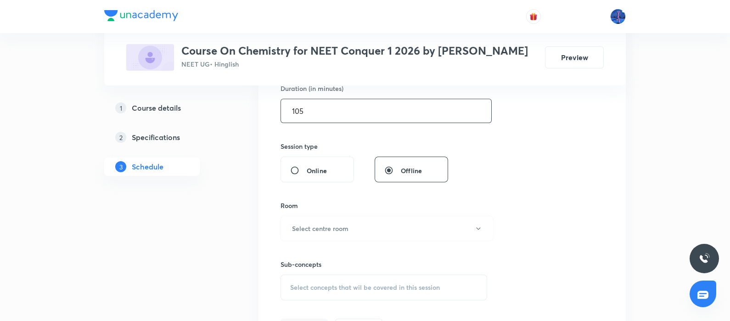
scroll to position [296, 0]
click at [399, 225] on button "Select centre room" at bounding box center [387, 225] width 213 height 25
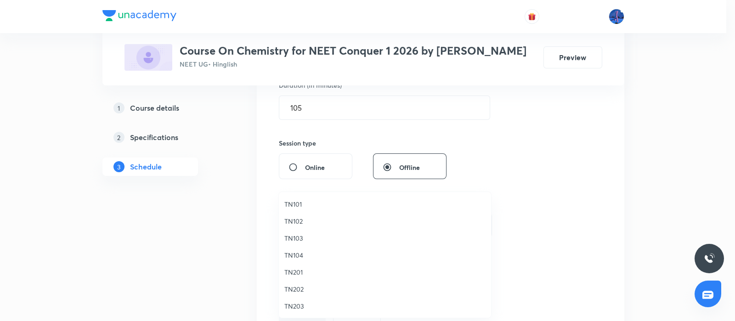
click at [301, 235] on span "TN103" at bounding box center [384, 238] width 201 height 10
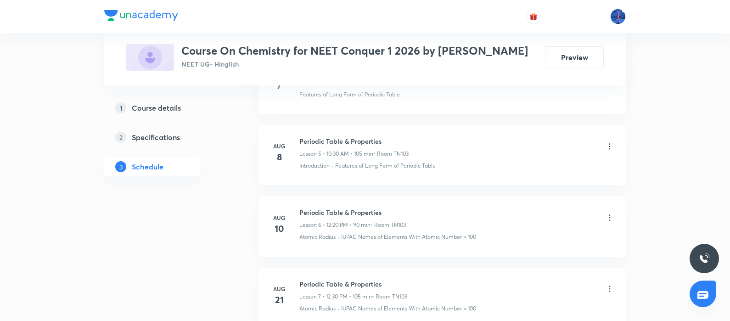
scroll to position [920, 0]
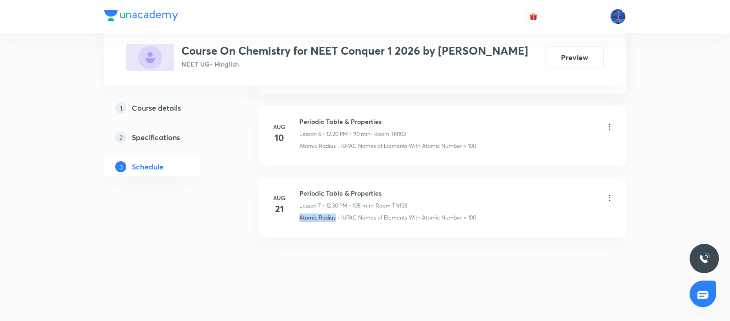
drag, startPoint x: 296, startPoint y: 222, endPoint x: 336, endPoint y: 227, distance: 40.2
click at [336, 227] on li "Aug 21 Periodic Table & Properties Lesson 7 • 12:30 PM • 105 min • Room TN103 A…" at bounding box center [442, 207] width 367 height 60
copy p "Atomic Radius"
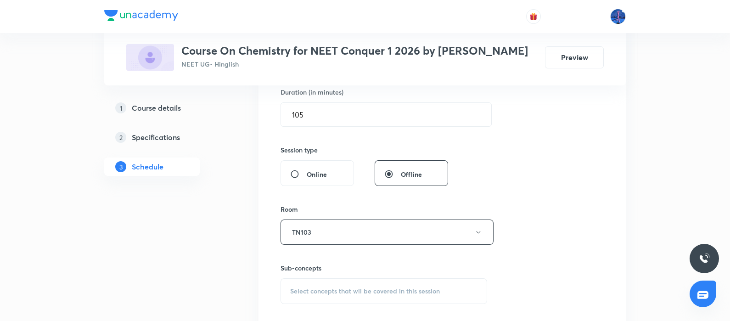
scroll to position [346, 0]
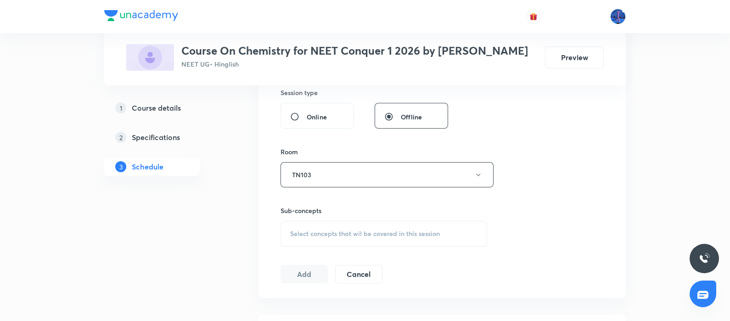
click at [368, 227] on div "Select concepts that wil be covered in this session" at bounding box center [384, 234] width 207 height 26
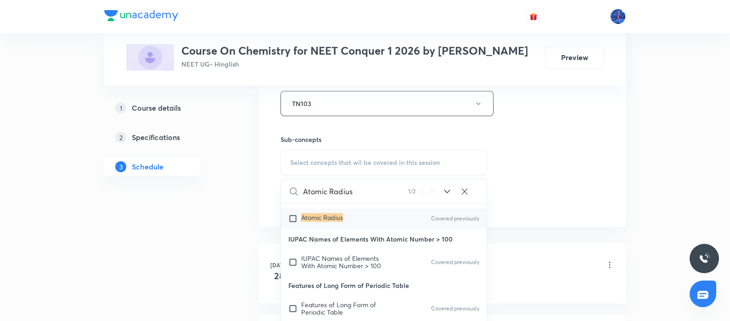
scroll to position [9737, 0]
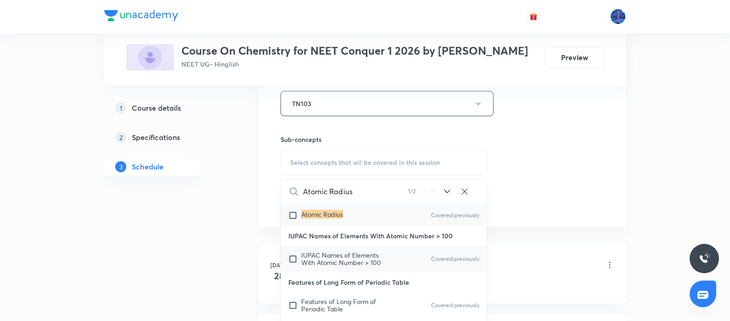
type input "Atomic Radius"
click at [308, 267] on span "IUPAC Names of Elements With Atomic Number > 100" at bounding box center [341, 259] width 80 height 16
checkbox input "true"
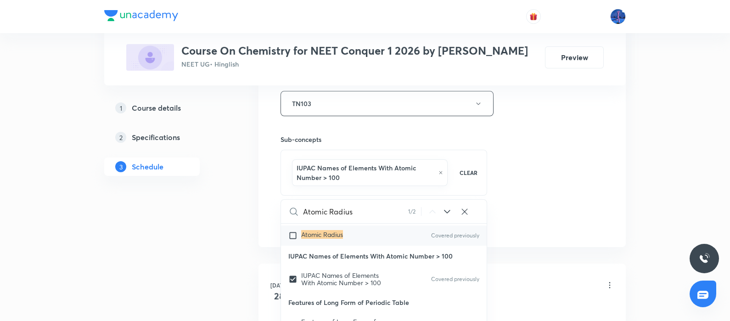
click at [316, 239] on mark "Atomic Radius" at bounding box center [322, 234] width 42 height 9
checkbox input "true"
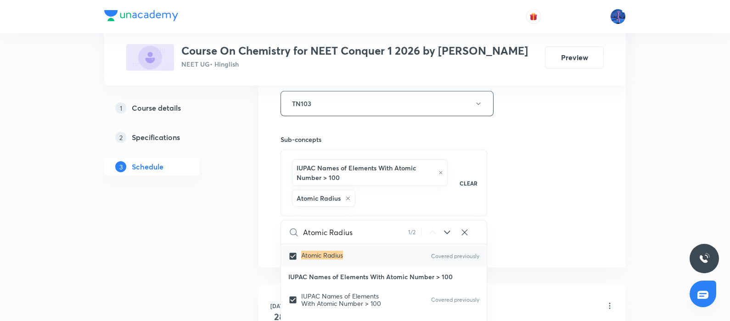
click at [549, 185] on div "Session 8 Live class Session title 27/99 Periodic Table & Properties ​ Schedule…" at bounding box center [442, 17] width 323 height 472
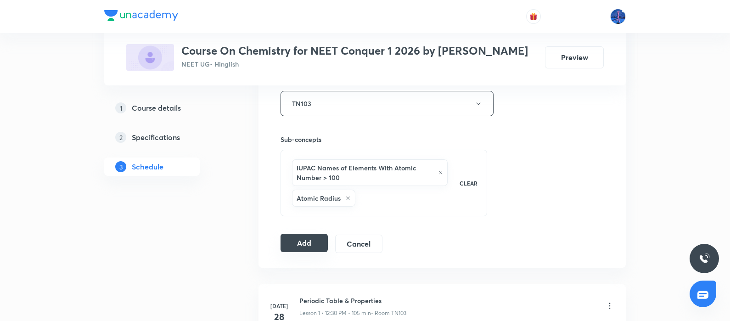
click at [310, 241] on button "Add" at bounding box center [304, 243] width 47 height 18
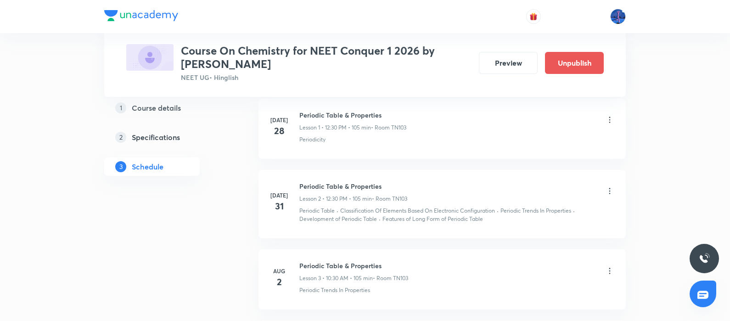
scroll to position [163, 0]
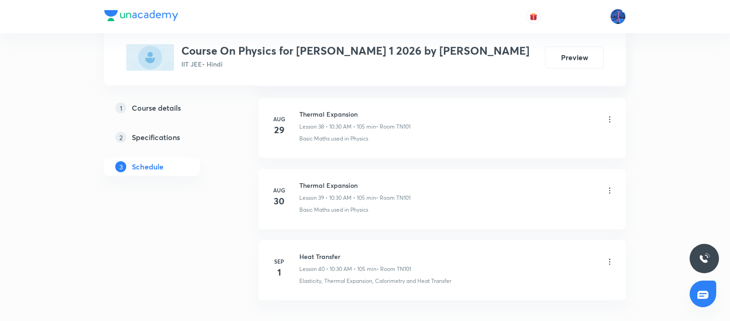
scroll to position [3293, 0]
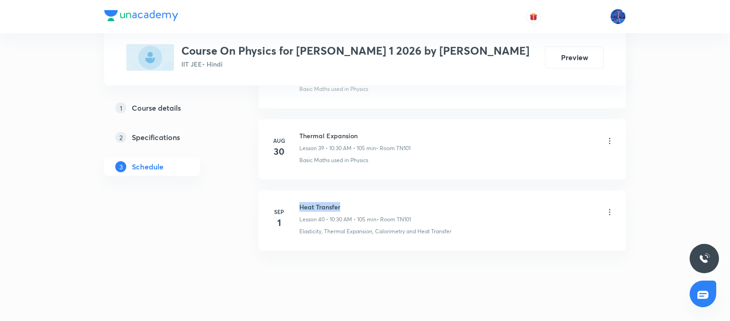
drag, startPoint x: 300, startPoint y: 191, endPoint x: 357, endPoint y: 189, distance: 56.5
click at [357, 202] on h6 "Heat Transfer" at bounding box center [355, 207] width 112 height 10
copy h6 "Heat Transfer"
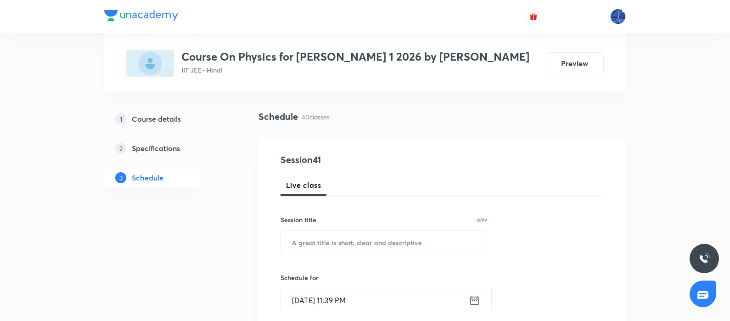
scroll to position [94, 0]
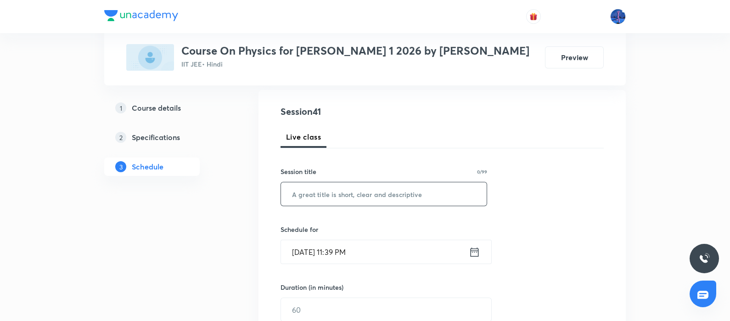
click at [387, 187] on input "text" at bounding box center [384, 193] width 206 height 23
paste input "Heat Transfer"
type input "Heat Transfer"
click at [404, 255] on input "[DATE] 11:39 PM" at bounding box center [375, 251] width 188 height 23
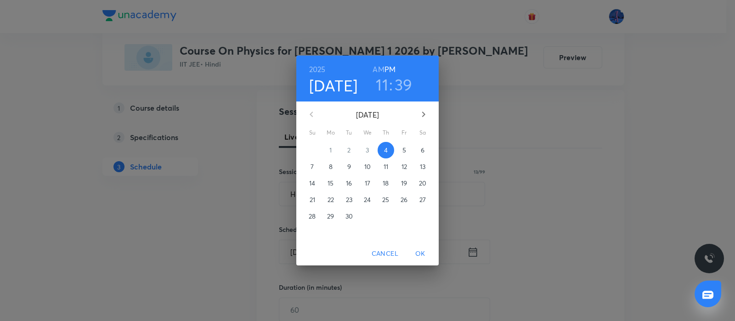
click at [402, 147] on span "5" at bounding box center [404, 150] width 17 height 9
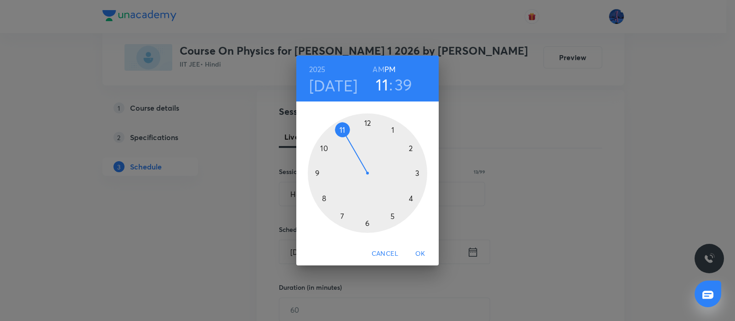
click at [376, 70] on h6 "AM" at bounding box center [377, 69] width 11 height 13
click at [324, 150] on div at bounding box center [367, 172] width 119 height 119
click at [367, 224] on div at bounding box center [367, 172] width 119 height 119
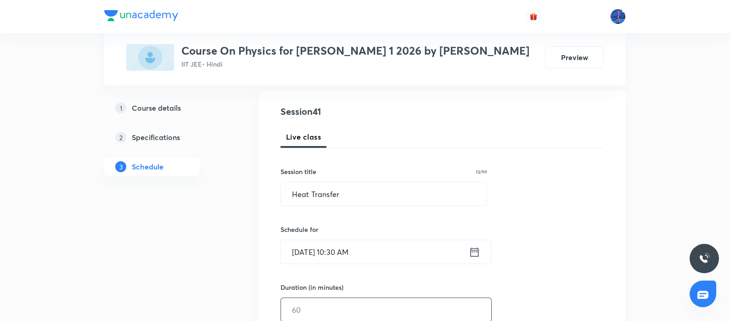
click at [324, 304] on input "text" at bounding box center [386, 309] width 210 height 23
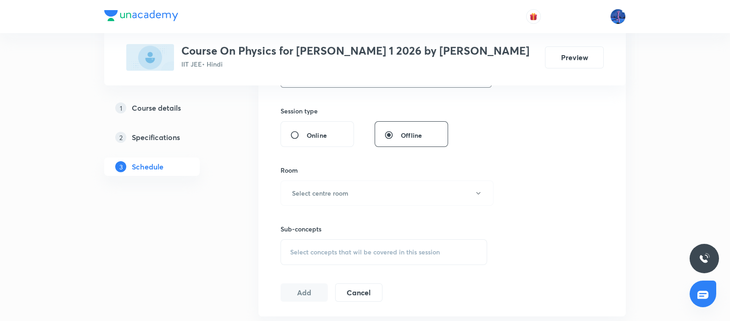
scroll to position [329, 0]
type input "105"
click at [407, 192] on button "Select centre room" at bounding box center [387, 192] width 213 height 25
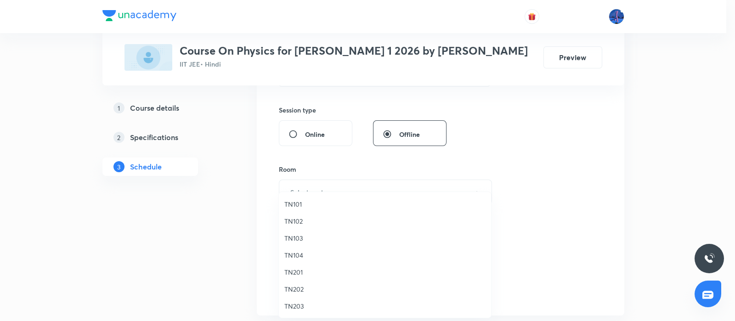
click at [314, 205] on span "TN101" at bounding box center [384, 204] width 201 height 10
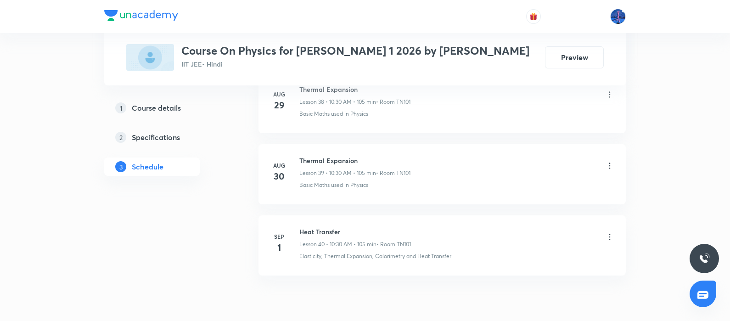
scroll to position [3293, 0]
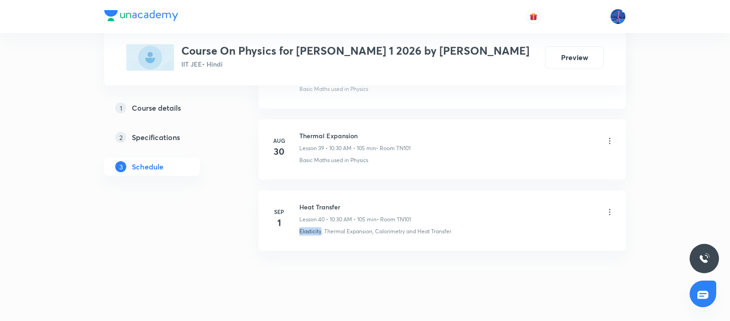
drag, startPoint x: 296, startPoint y: 223, endPoint x: 321, endPoint y: 223, distance: 25.3
click at [321, 223] on li "[DATE] Heat Transfer Lesson 40 • 10:30 AM • 105 min • Room TN101 Elasticity, Th…" at bounding box center [442, 221] width 367 height 60
copy p "Elasticity"
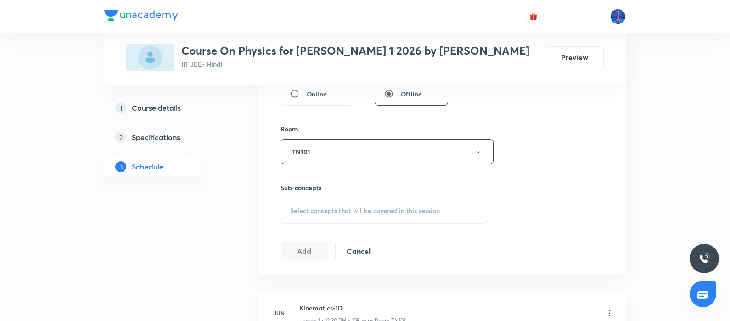
scroll to position [370, 0]
click at [362, 215] on div "Select concepts that wil be covered in this session" at bounding box center [384, 210] width 207 height 26
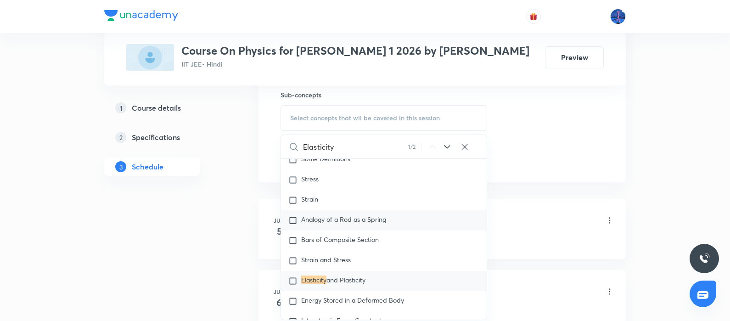
scroll to position [4744, 0]
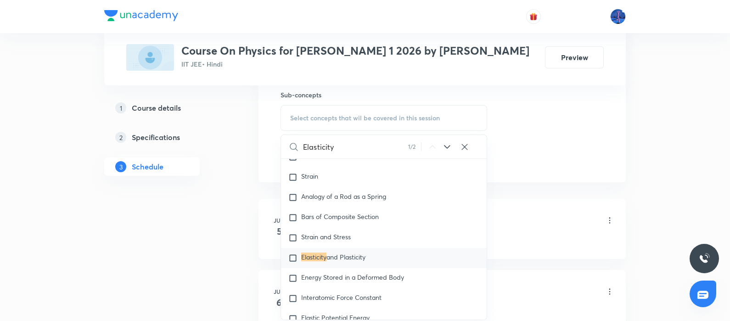
type input "Elasticity"
click at [448, 144] on icon at bounding box center [447, 146] width 11 height 11
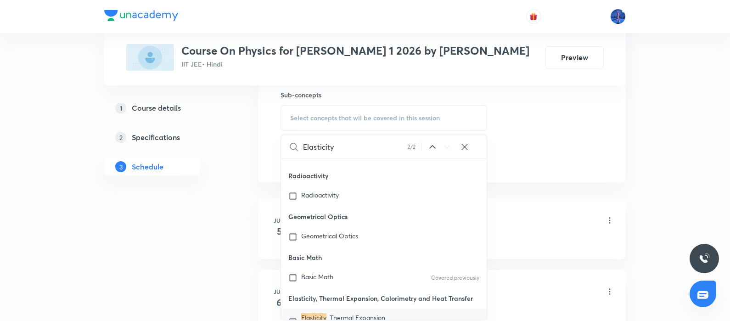
scroll to position [25392, 0]
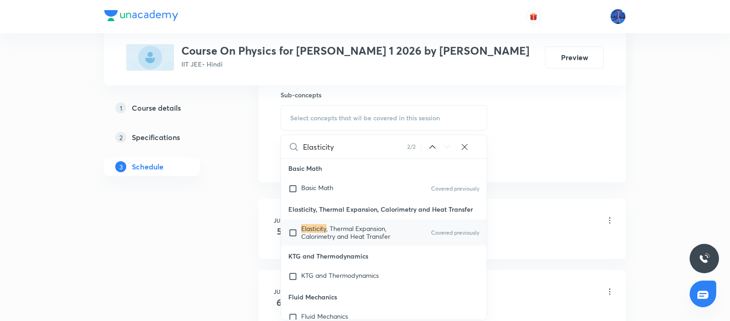
click at [335, 240] on span ", Thermal Expansion, Calorimetry and Heat Transfer" at bounding box center [345, 232] width 89 height 16
checkbox input "true"
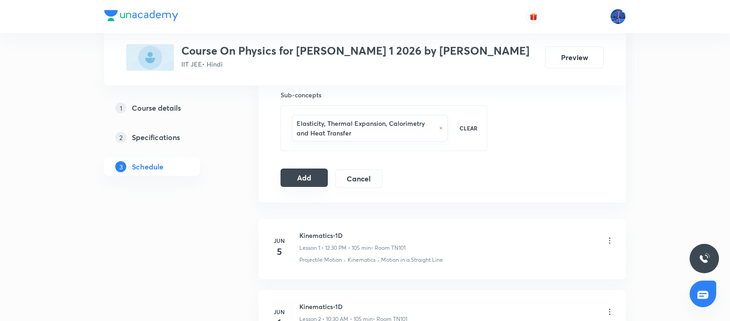
click at [309, 174] on button "Add" at bounding box center [304, 178] width 47 height 18
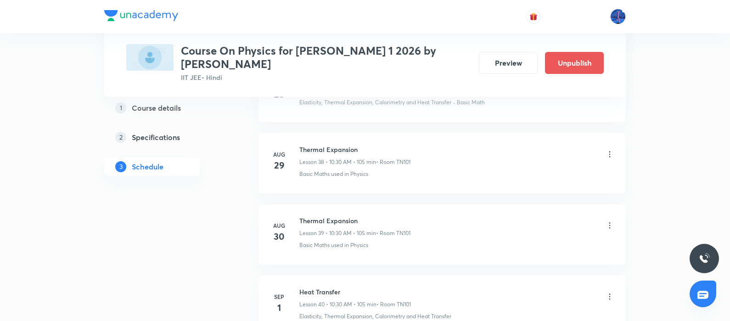
scroll to position [2954, 0]
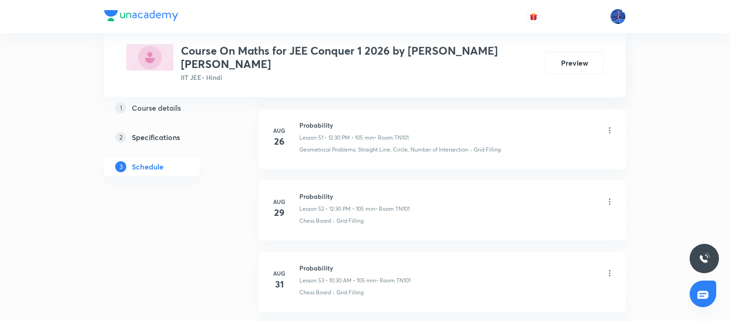
scroll to position [4481, 0]
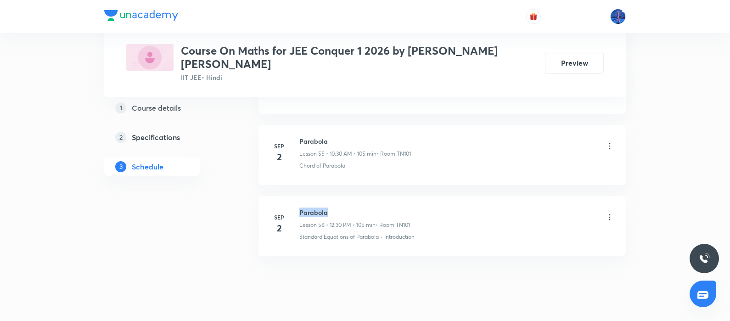
drag, startPoint x: 300, startPoint y: 189, endPoint x: 344, endPoint y: 188, distance: 44.6
click at [344, 208] on h6 "Parabola" at bounding box center [354, 213] width 111 height 10
copy h6 "Parabola"
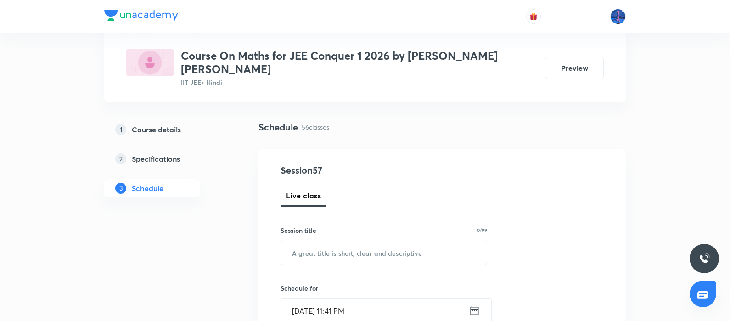
scroll to position [109, 0]
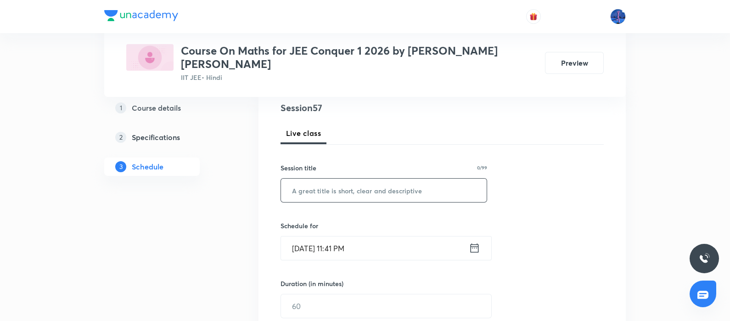
click at [383, 179] on input "text" at bounding box center [384, 190] width 206 height 23
paste input "Parabola"
type input "Parabola"
click at [392, 239] on input "[DATE] 11:41 PM" at bounding box center [375, 248] width 188 height 23
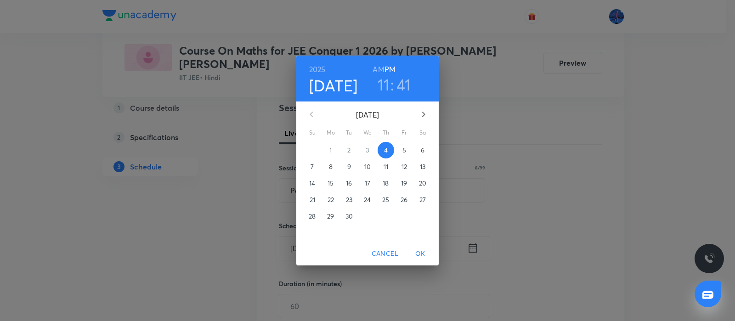
click at [406, 150] on span "5" at bounding box center [404, 150] width 17 height 9
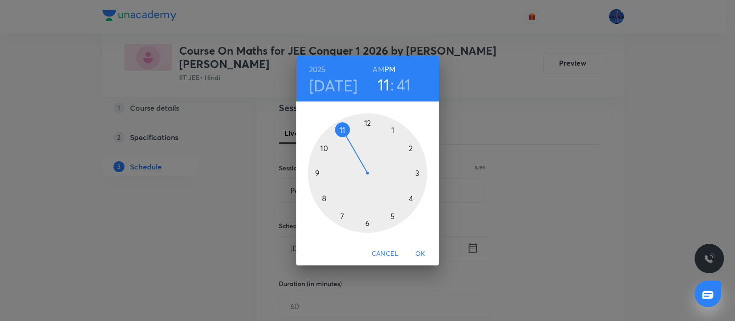
click at [367, 122] on div at bounding box center [367, 172] width 119 height 119
click at [367, 224] on div at bounding box center [367, 172] width 119 height 119
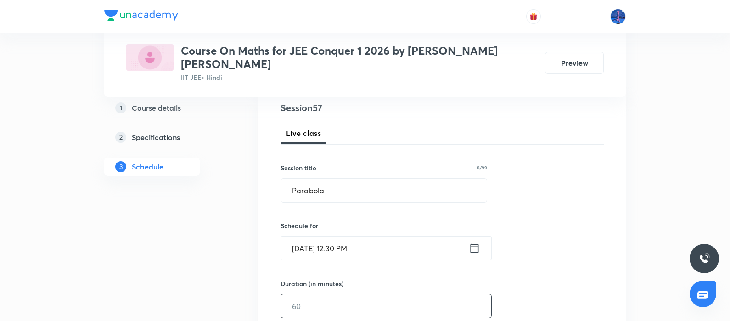
click at [322, 297] on input "text" at bounding box center [386, 305] width 210 height 23
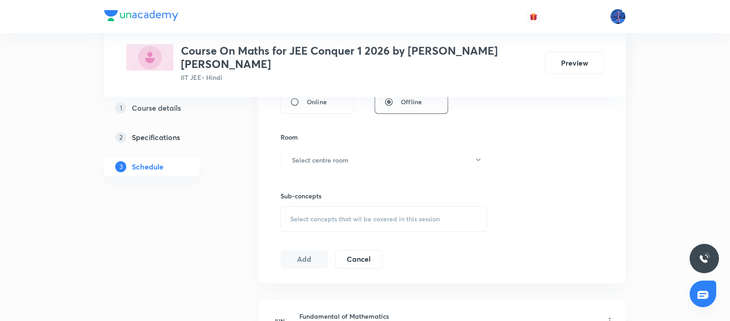
scroll to position [373, 0]
type input "105"
click at [406, 147] on button "Select centre room" at bounding box center [387, 159] width 213 height 25
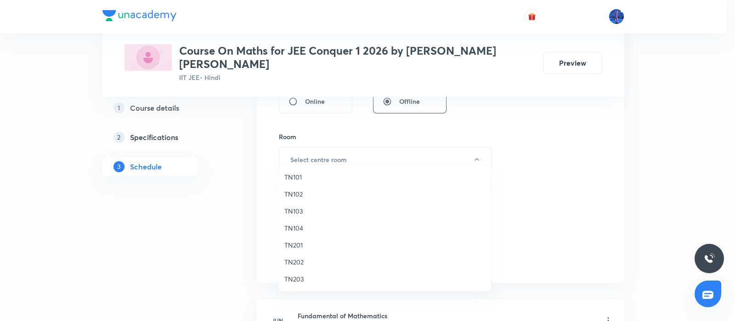
click at [293, 174] on span "TN101" at bounding box center [384, 177] width 201 height 10
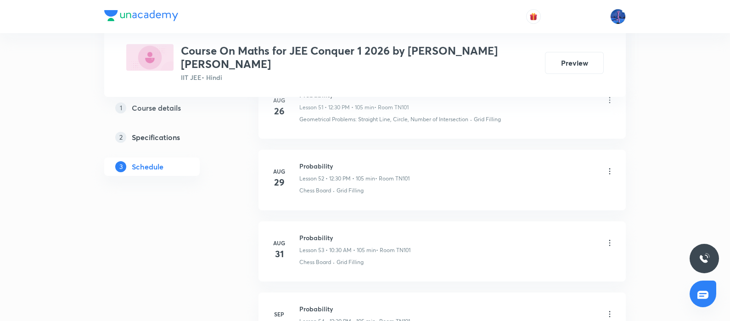
scroll to position [4481, 0]
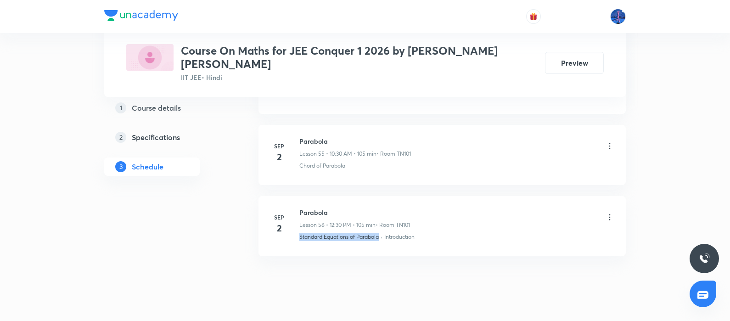
drag, startPoint x: 297, startPoint y: 223, endPoint x: 380, endPoint y: 219, distance: 82.8
click at [380, 219] on li "[DATE] Parabola Lesson 56 • 12:30 PM • 105 min • Room TN101 Standard Equations …" at bounding box center [442, 226] width 367 height 60
copy p "Standard Equations of Parabola"
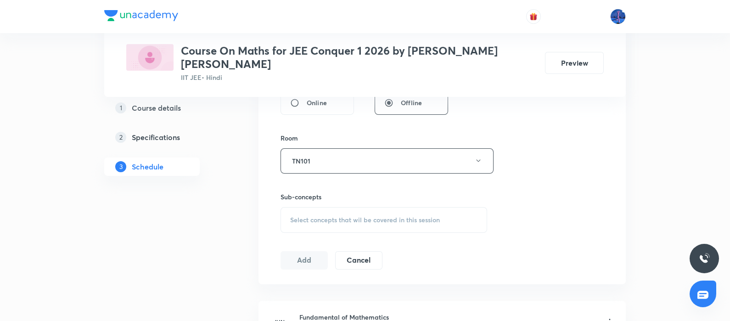
scroll to position [374, 0]
click at [373, 214] on span "Select concepts that wil be covered in this session" at bounding box center [365, 217] width 150 height 7
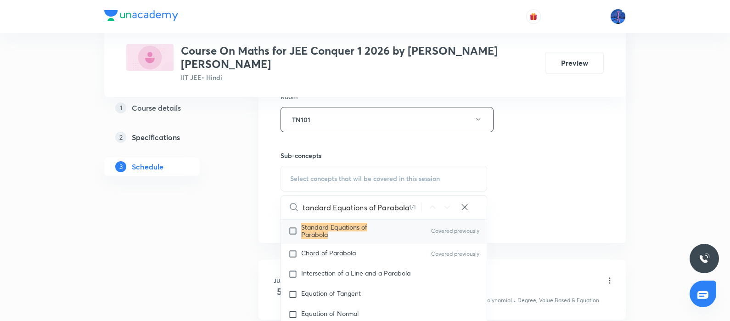
scroll to position [6220, 0]
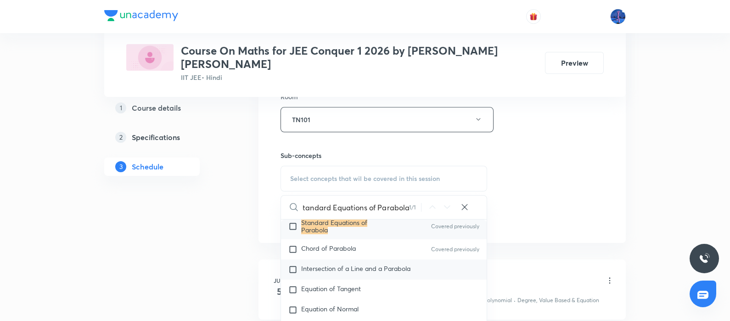
type input "Standard Equations of Parabola"
click at [339, 265] on span "Intersection of a Line and a Parabola" at bounding box center [355, 268] width 109 height 9
checkbox input "true"
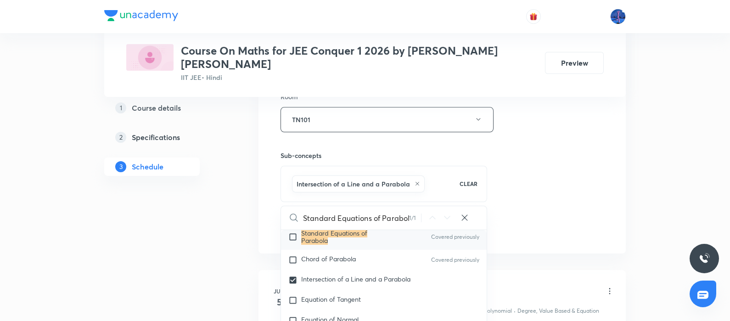
click at [517, 196] on div "Session 57 Live class Session title 8/99 Parabola ​ Schedule for [DATE] 12:30 P…" at bounding box center [442, 18] width 323 height 442
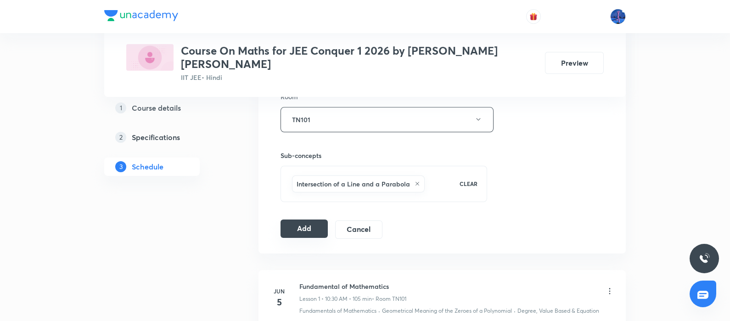
click at [309, 220] on button "Add" at bounding box center [304, 229] width 47 height 18
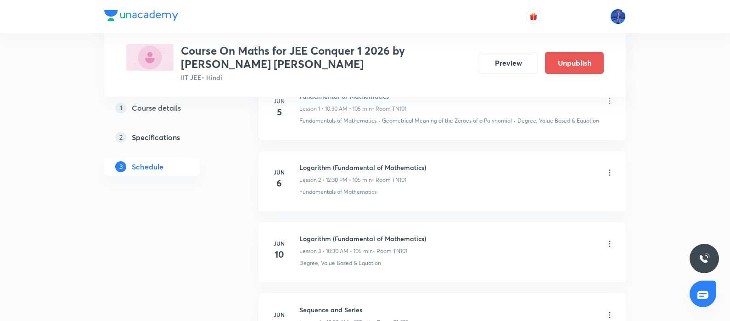
scroll to position [181, 0]
